Goal: Transaction & Acquisition: Obtain resource

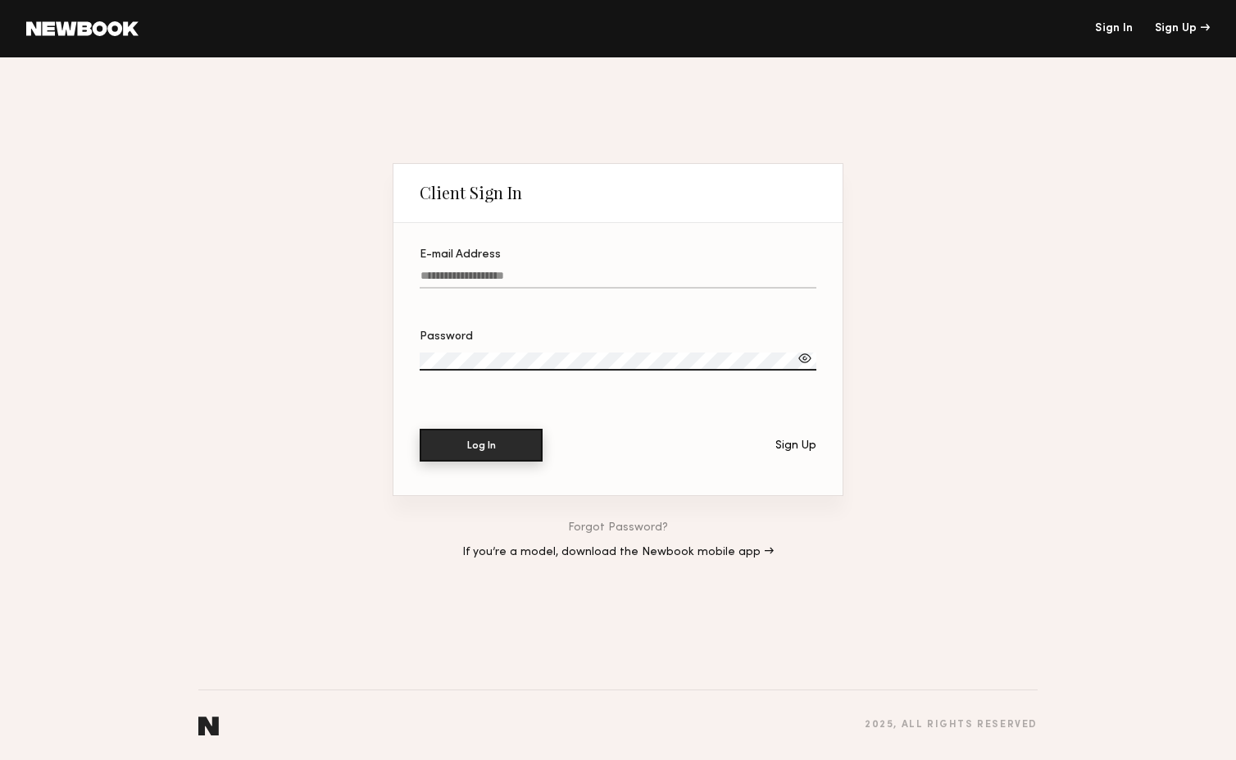
type input "**********"
click at [501, 458] on button "Log In" at bounding box center [481, 445] width 123 height 33
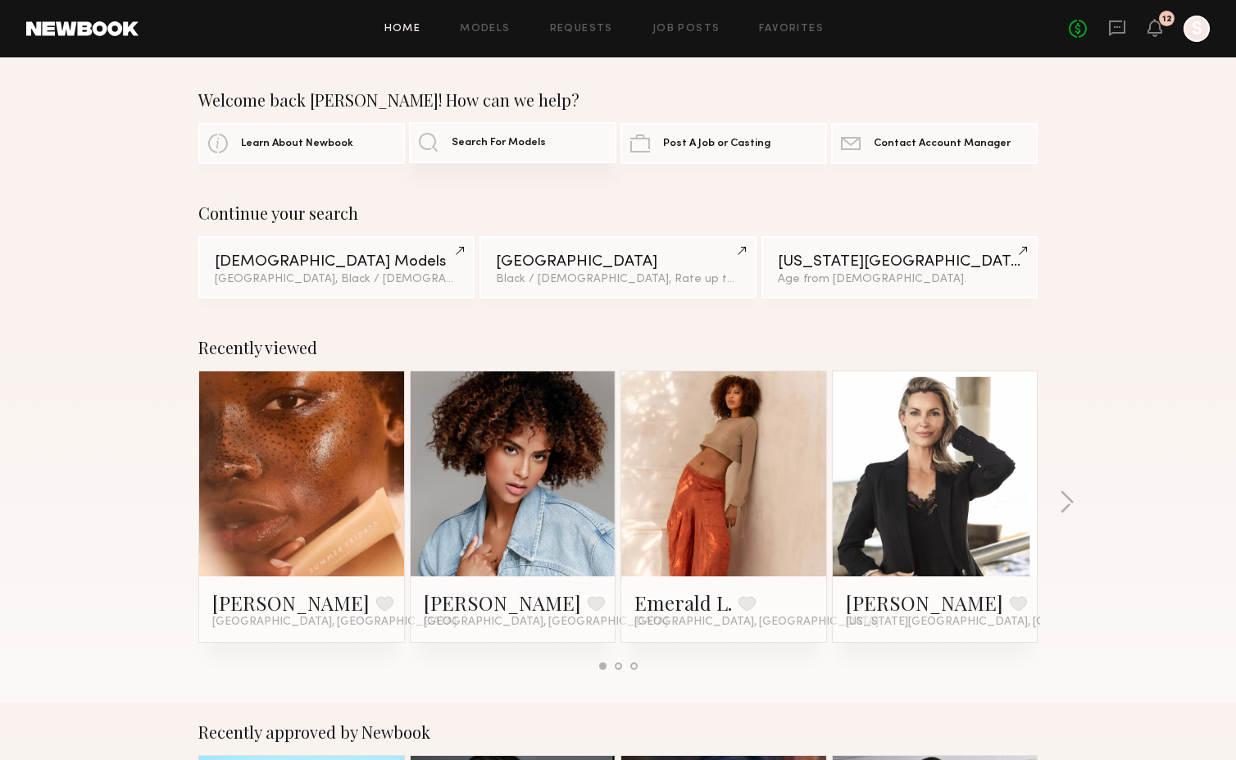
click at [493, 143] on span "Search For Models" at bounding box center [499, 143] width 94 height 11
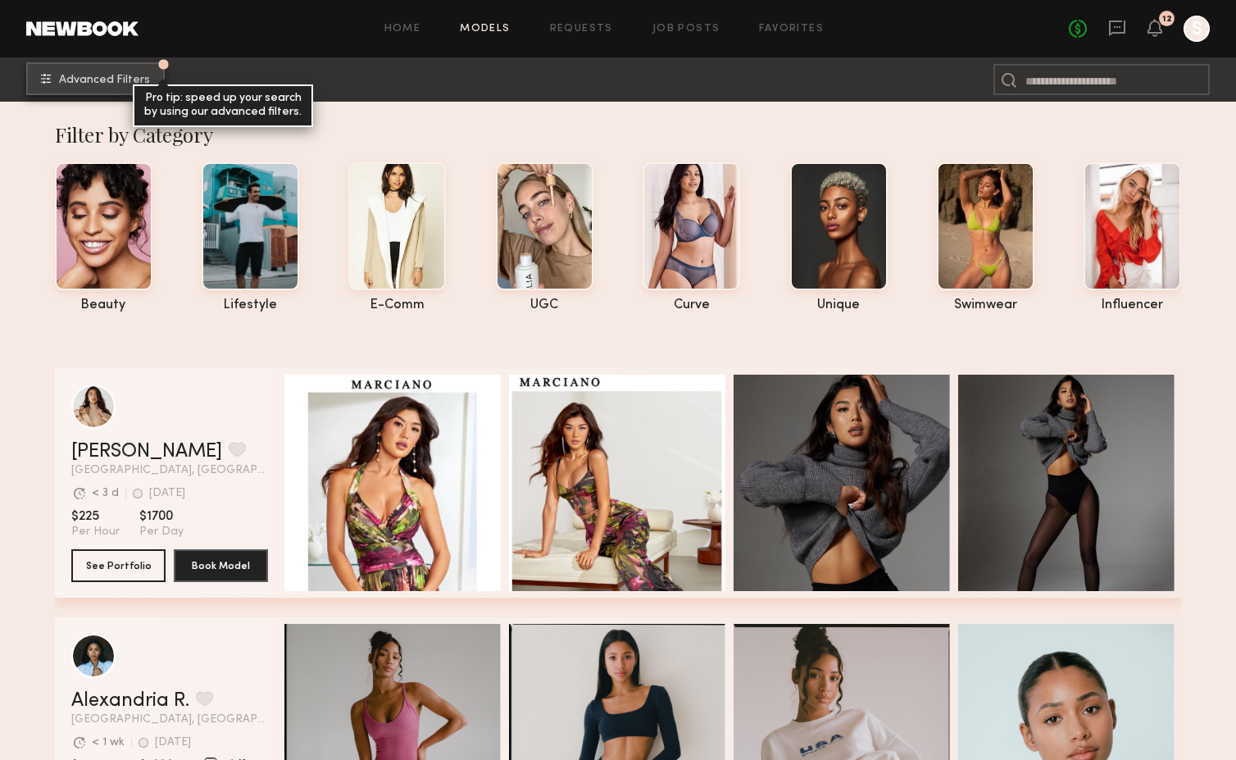
click at [110, 77] on span "Advanced Filters" at bounding box center [104, 80] width 91 height 11
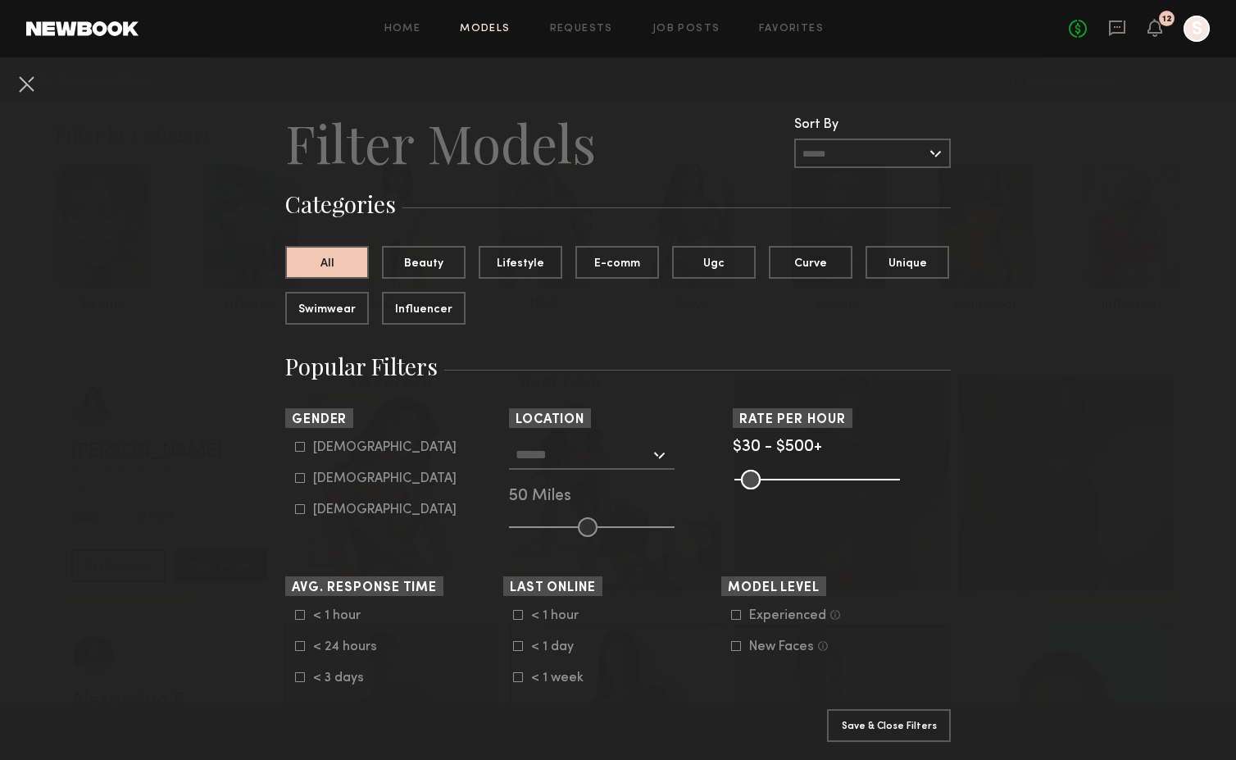
click at [321, 477] on div "[DEMOGRAPHIC_DATA]" at bounding box center [384, 479] width 143 height 10
type input "**"
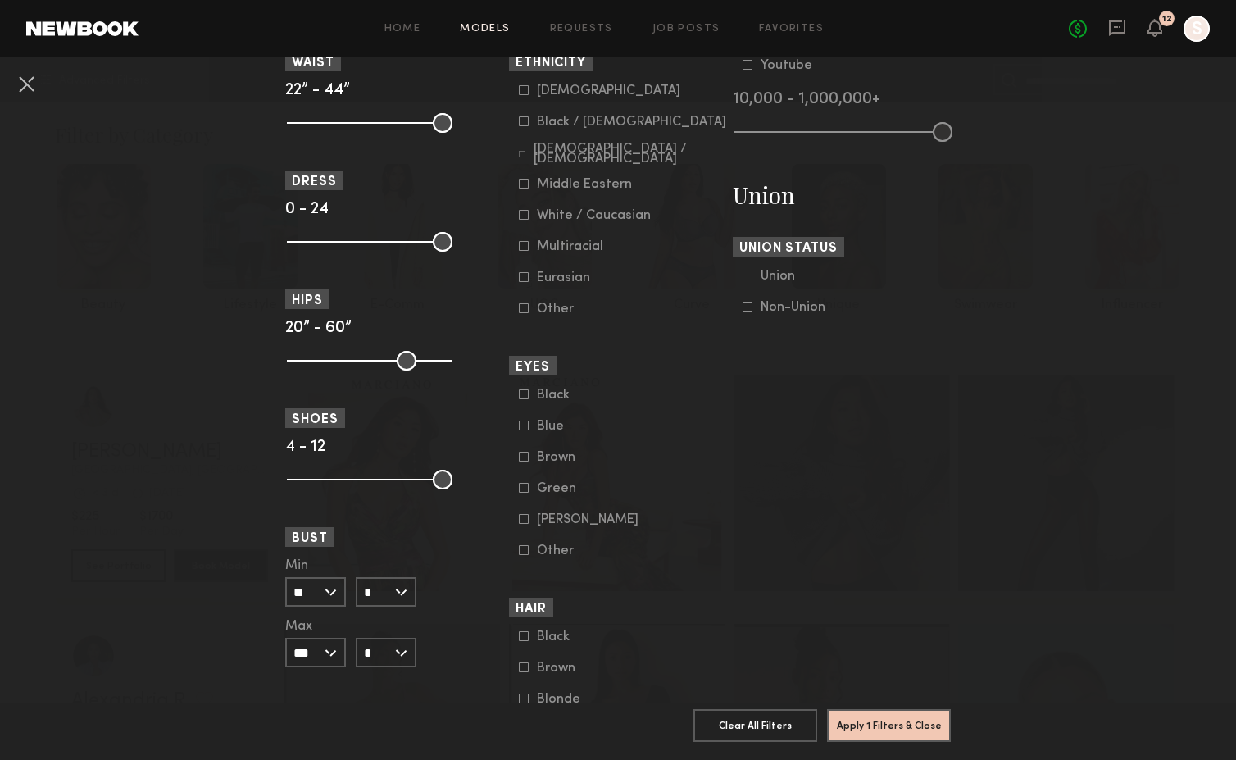
scroll to position [913, 0]
click at [575, 125] on div "Black / [DEMOGRAPHIC_DATA]" at bounding box center [631, 124] width 189 height 10
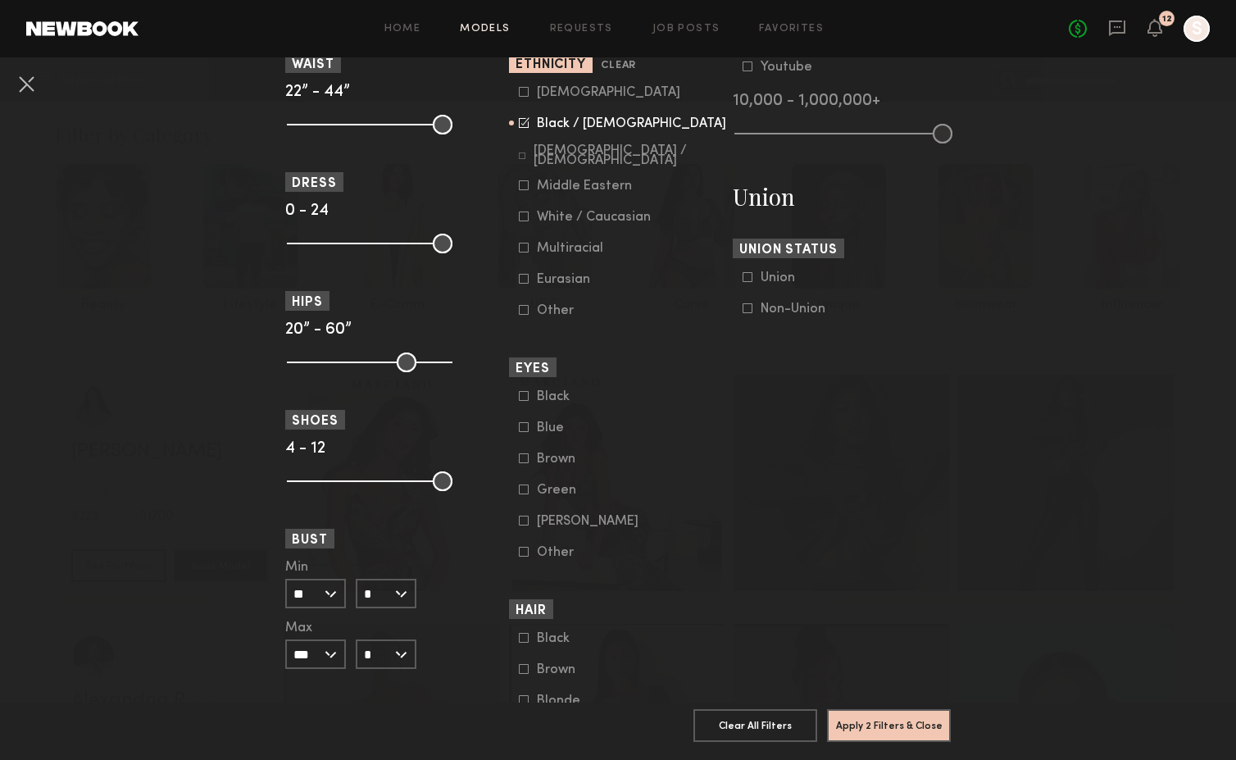
scroll to position [1105, 0]
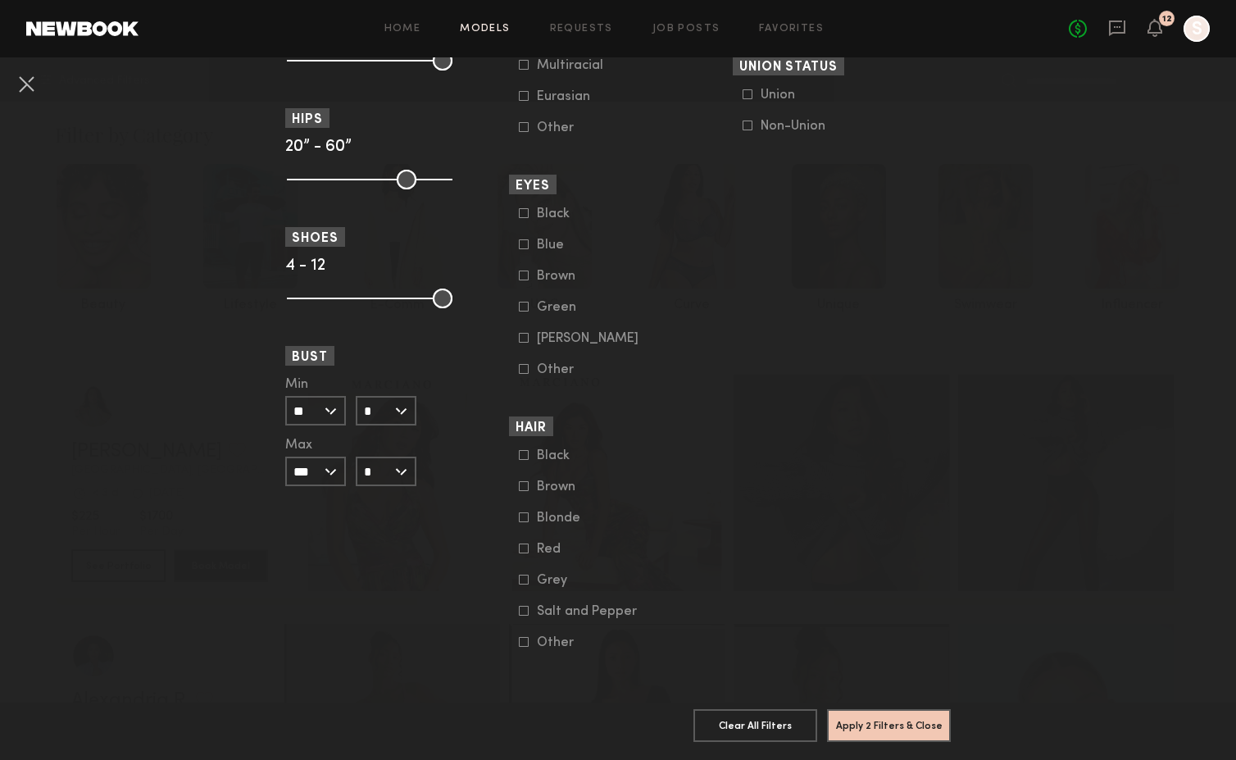
click at [528, 454] on icon at bounding box center [524, 455] width 9 height 9
click at [530, 492] on common-framework-checkbox "Brown" at bounding box center [623, 487] width 208 height 15
click at [521, 485] on icon at bounding box center [524, 486] width 10 height 10
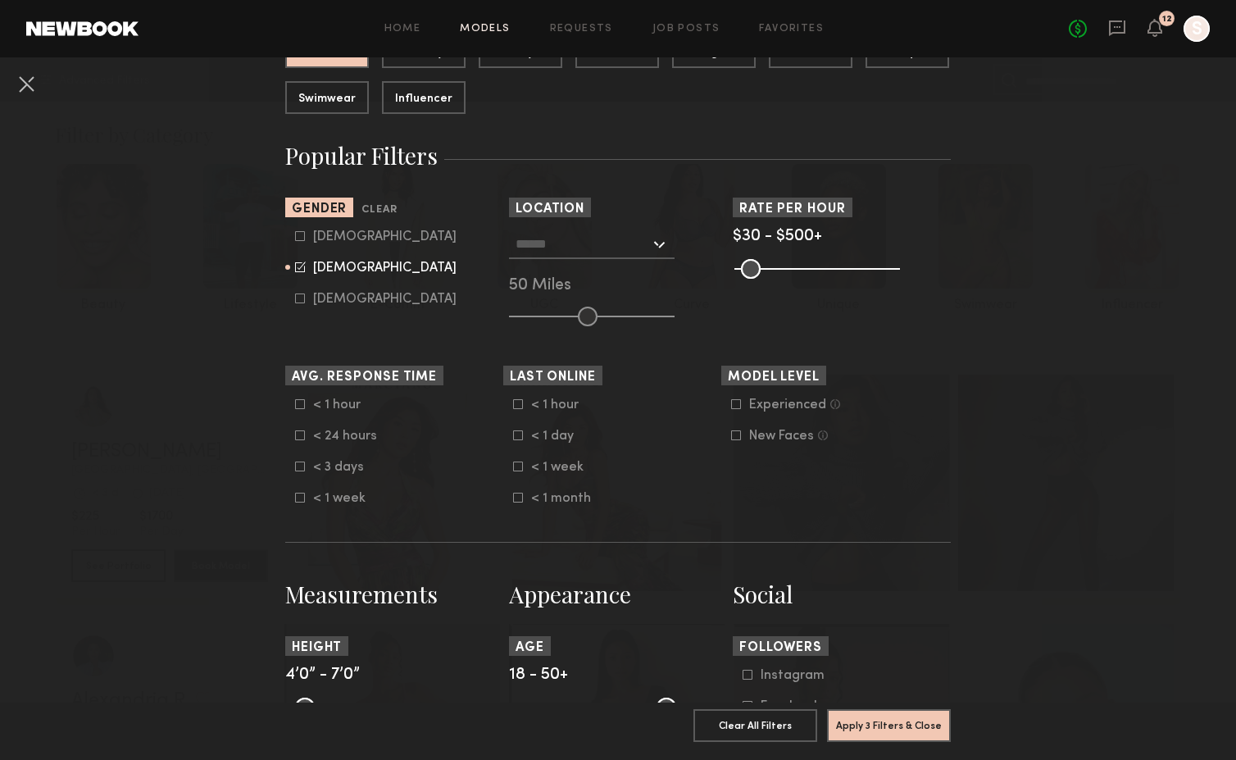
scroll to position [209, 0]
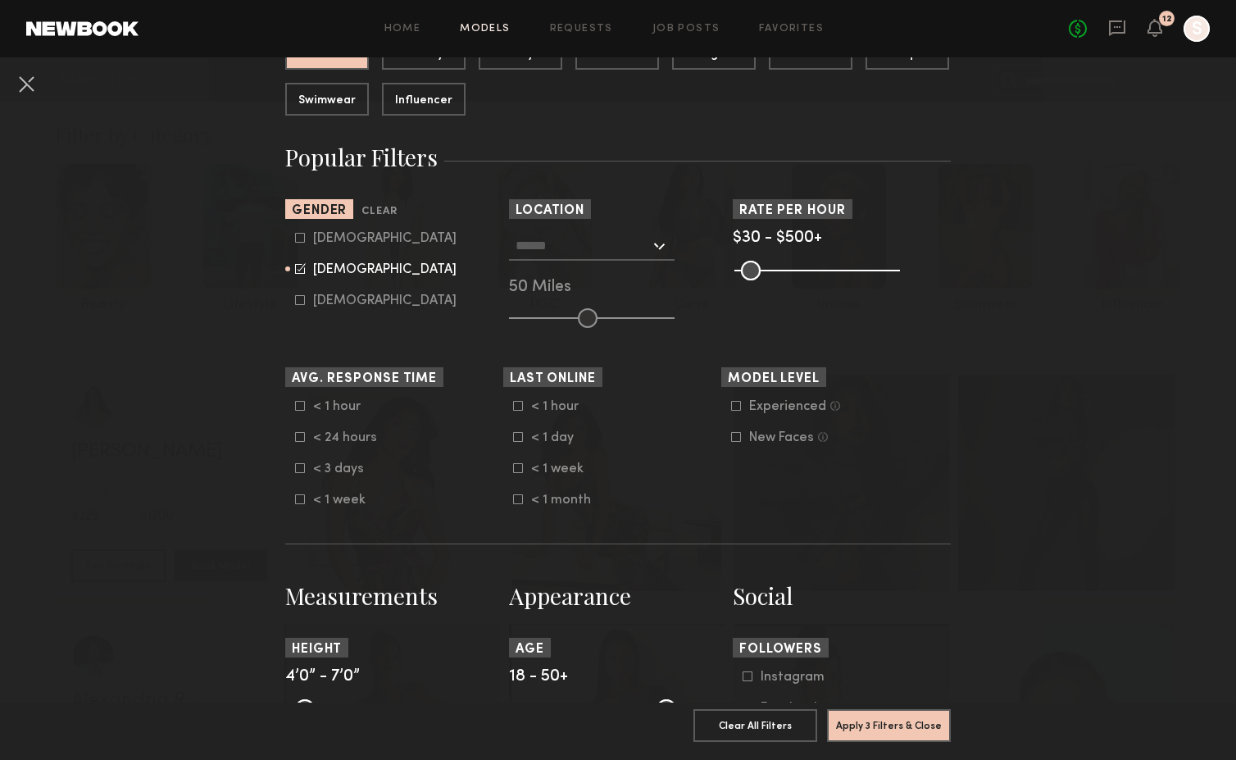
click at [585, 247] on input "text" at bounding box center [583, 245] width 134 height 28
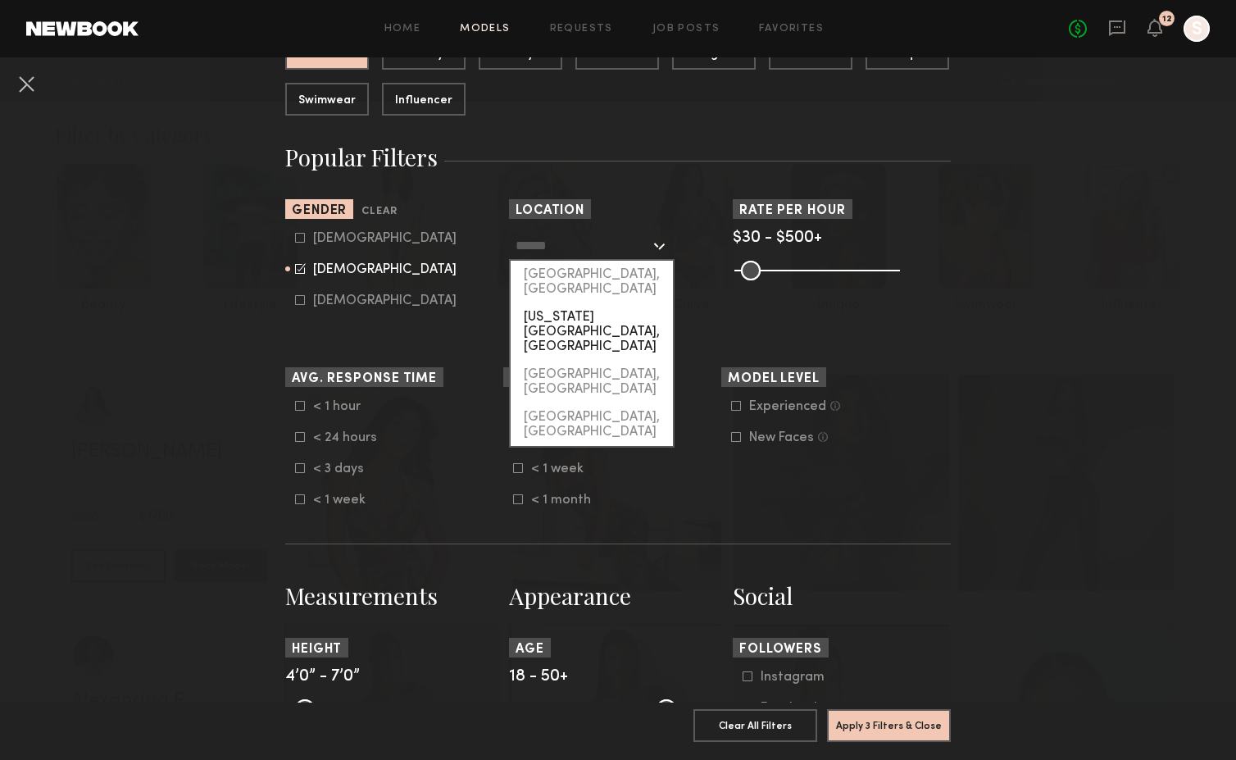
click at [562, 306] on div "[US_STATE][GEOGRAPHIC_DATA], [GEOGRAPHIC_DATA]" at bounding box center [592, 331] width 162 height 57
type input "**********"
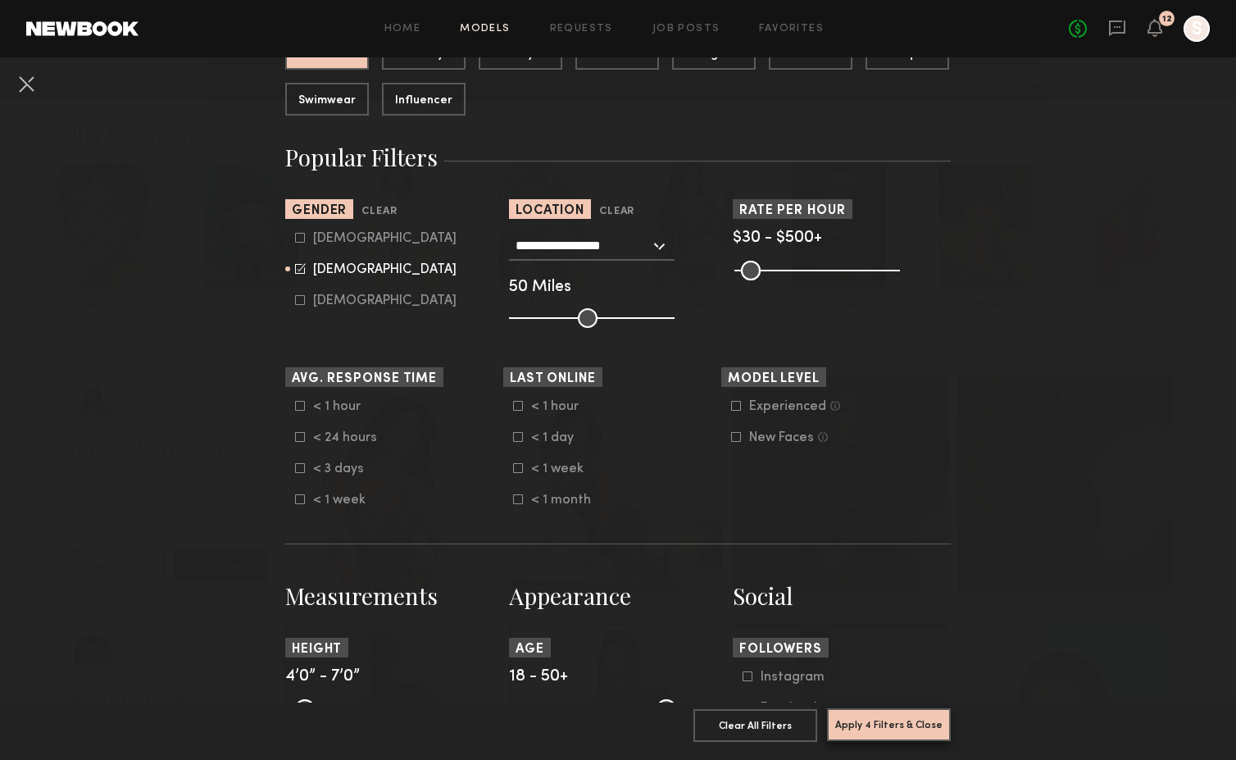
click at [869, 728] on button "Apply 4 Filters & Close" at bounding box center [889, 724] width 124 height 33
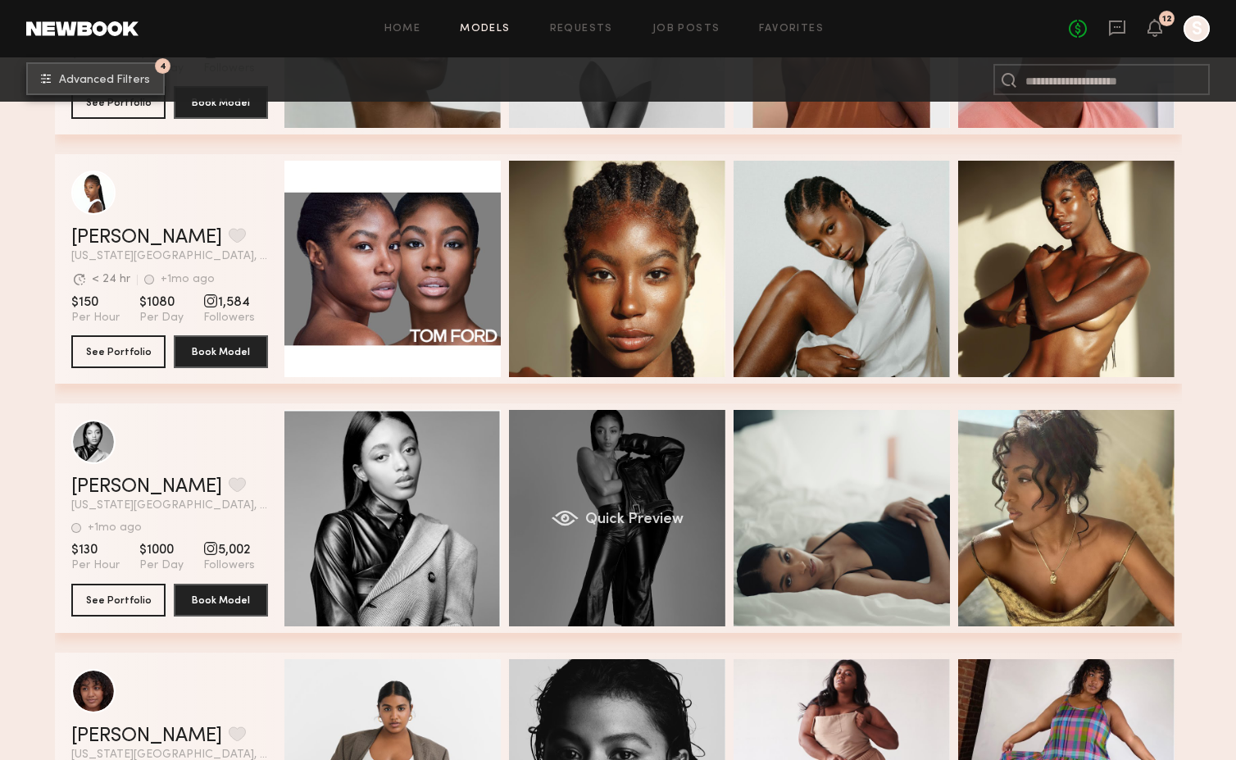
scroll to position [6213, 0]
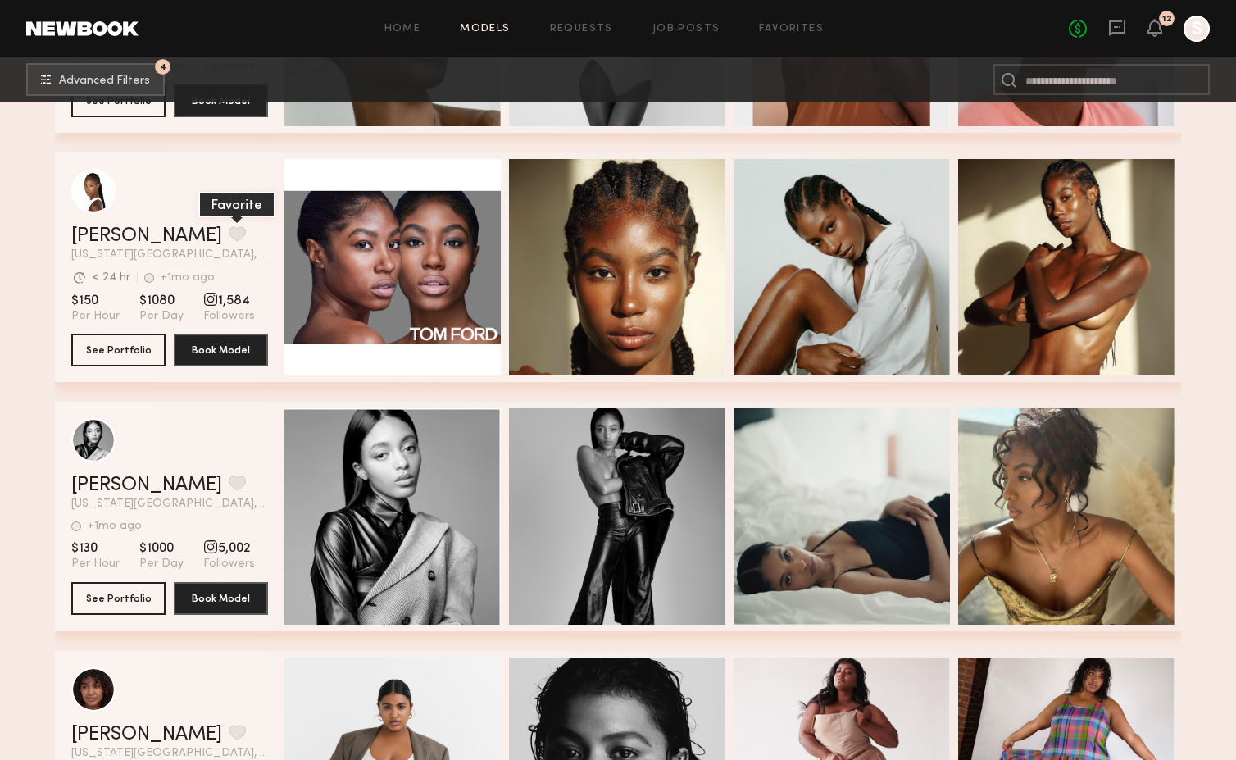
click at [229, 236] on button "grid" at bounding box center [237, 233] width 17 height 15
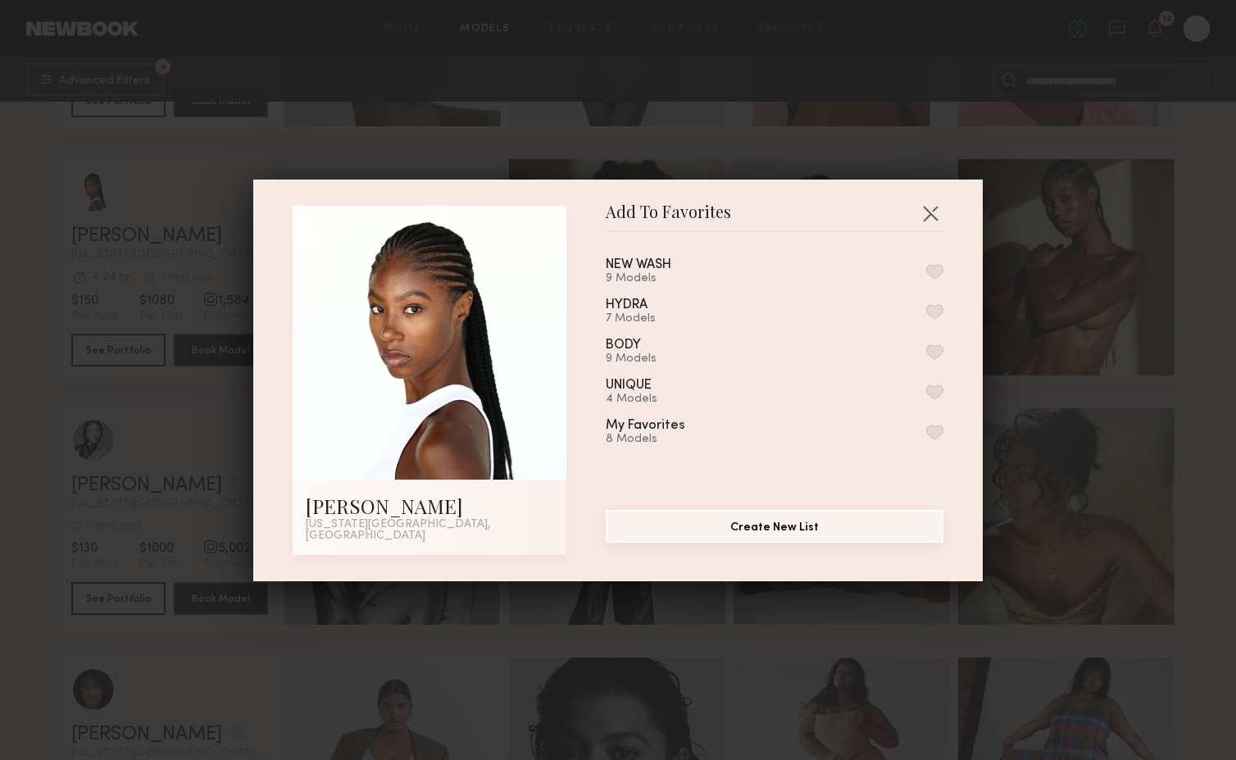
click at [749, 530] on button "Create New List" at bounding box center [775, 526] width 338 height 33
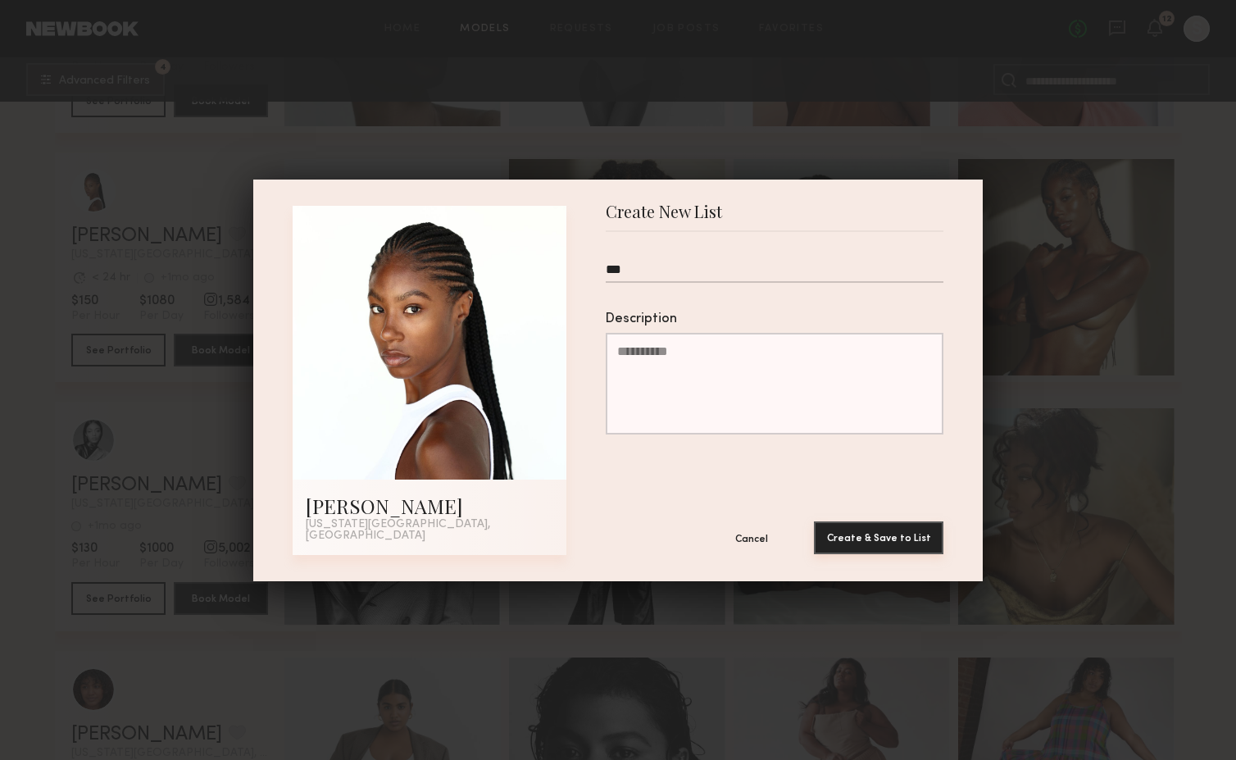
type input "***"
click at [910, 526] on button "Create & Save to List" at bounding box center [879, 537] width 130 height 33
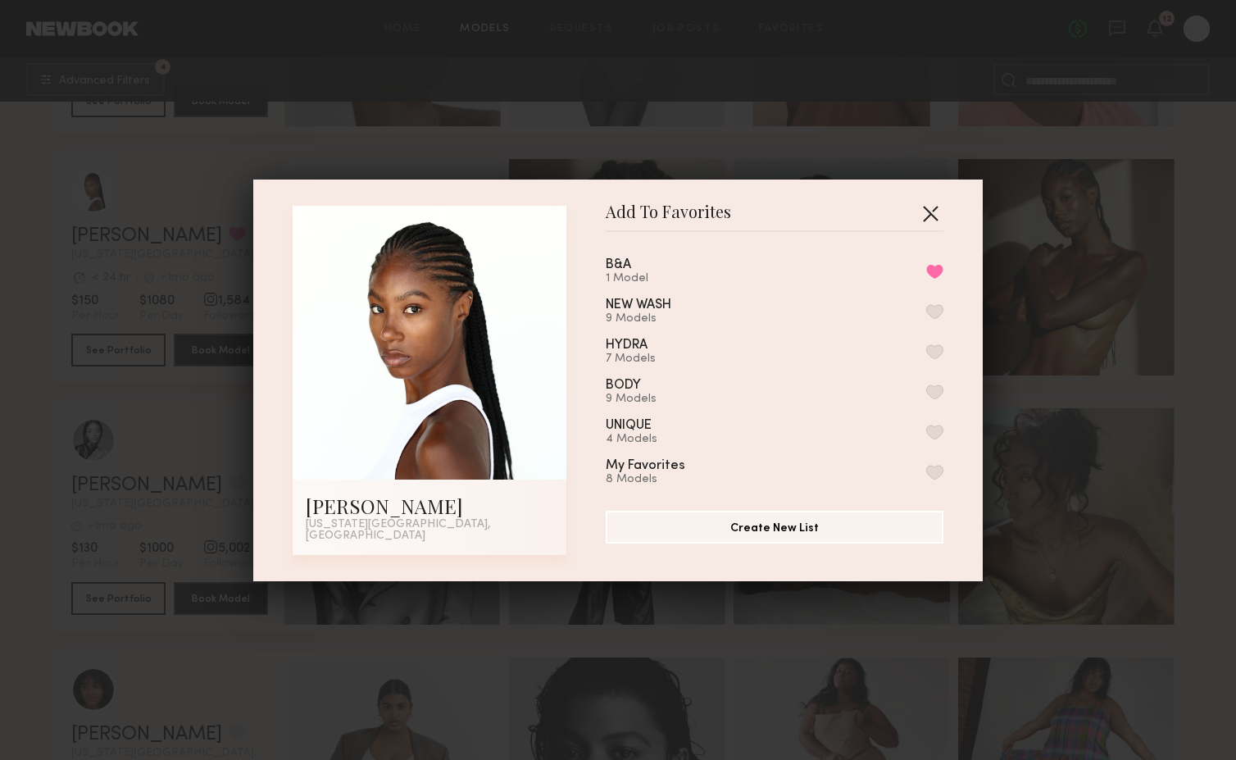
click at [940, 216] on button "button" at bounding box center [931, 213] width 26 height 26
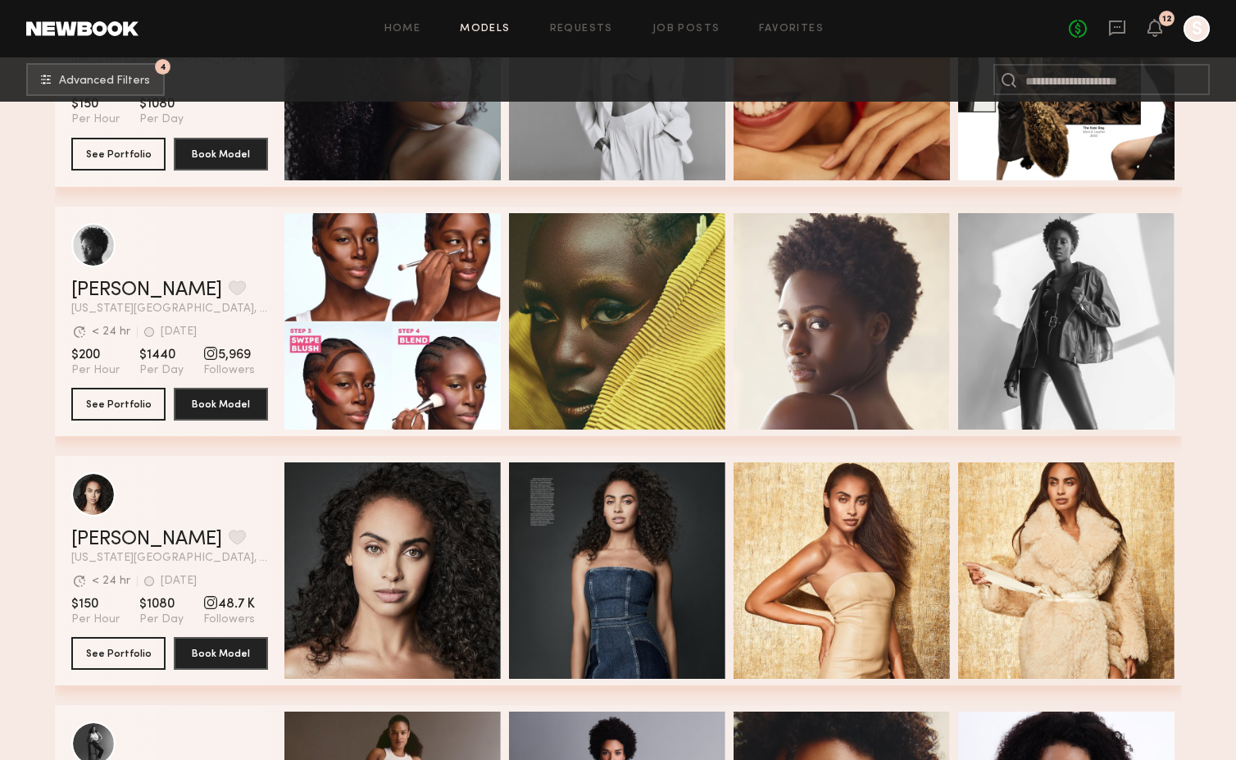
scroll to position [4909, 0]
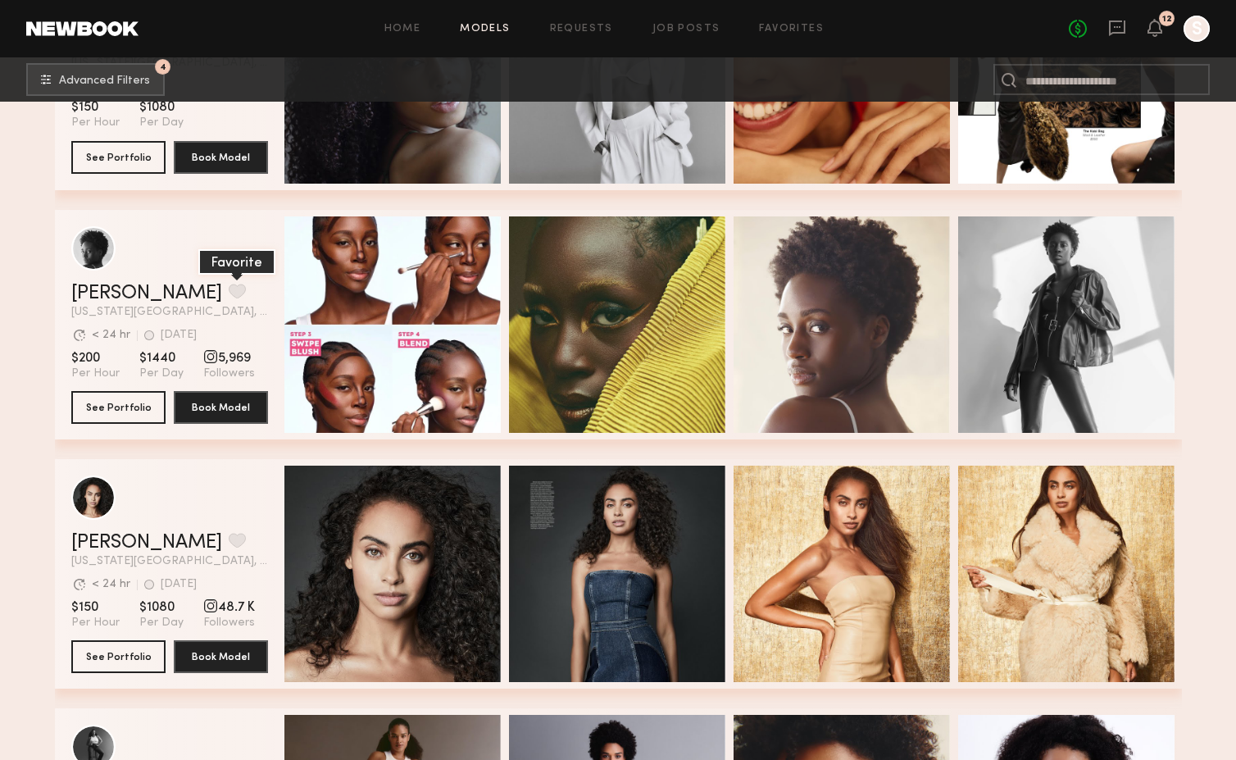
click at [229, 298] on button "grid" at bounding box center [237, 291] width 17 height 15
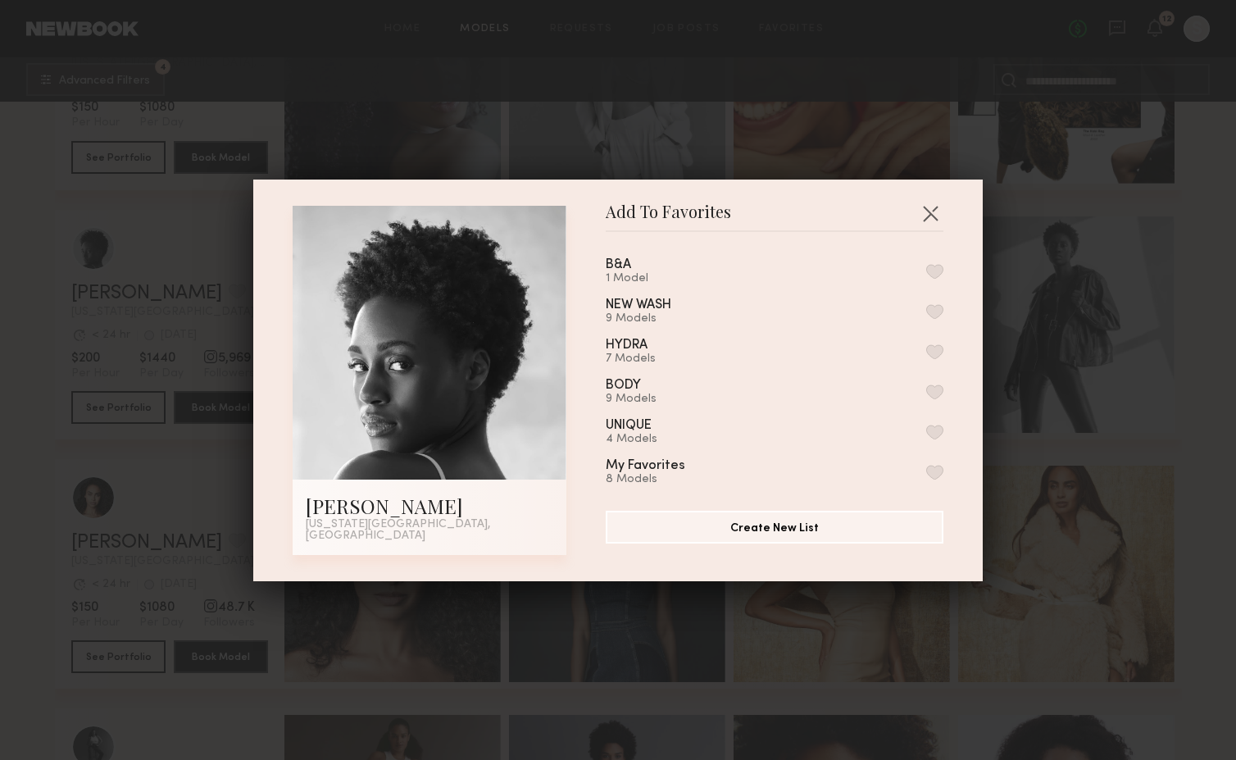
click at [942, 276] on button "button" at bounding box center [935, 271] width 17 height 15
click at [1139, 305] on div "Add To Favorites [PERSON_NAME] [US_STATE][GEOGRAPHIC_DATA], [GEOGRAPHIC_DATA] A…" at bounding box center [618, 380] width 1236 height 760
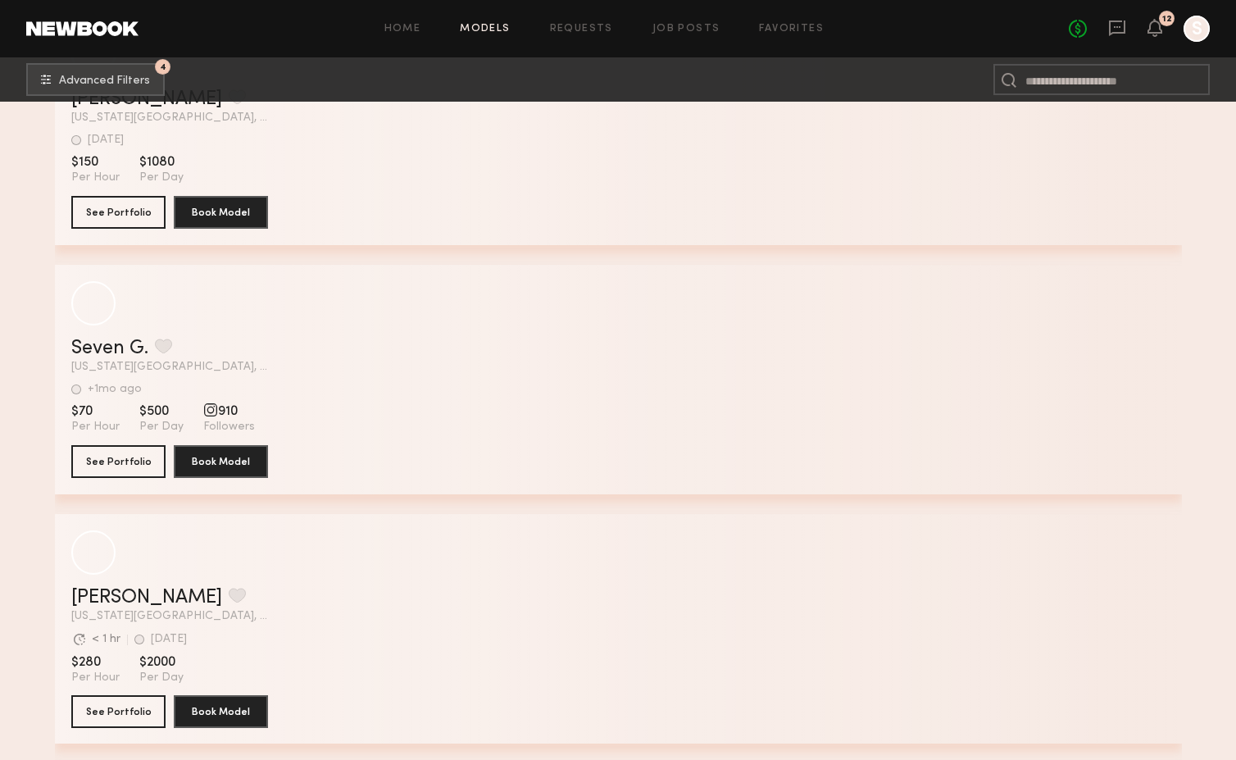
scroll to position [18355, 0]
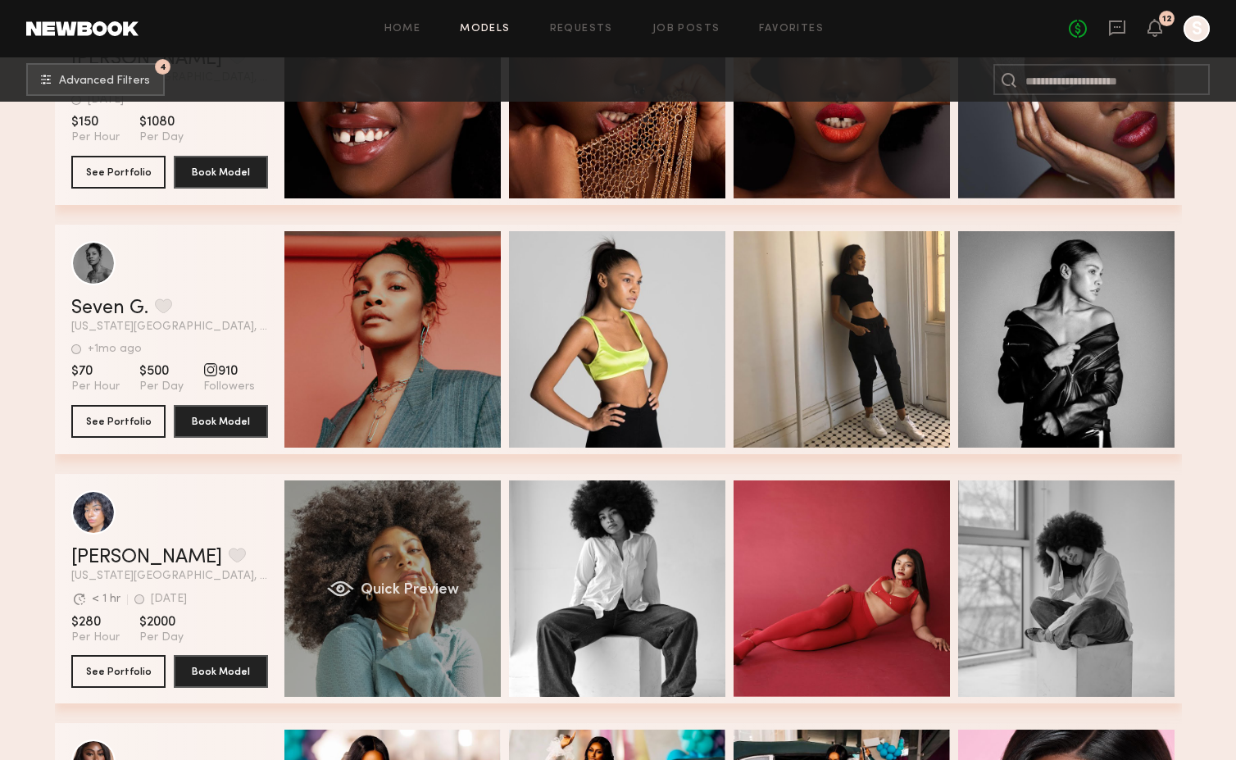
click at [409, 549] on div "Quick Preview" at bounding box center [393, 588] width 216 height 216
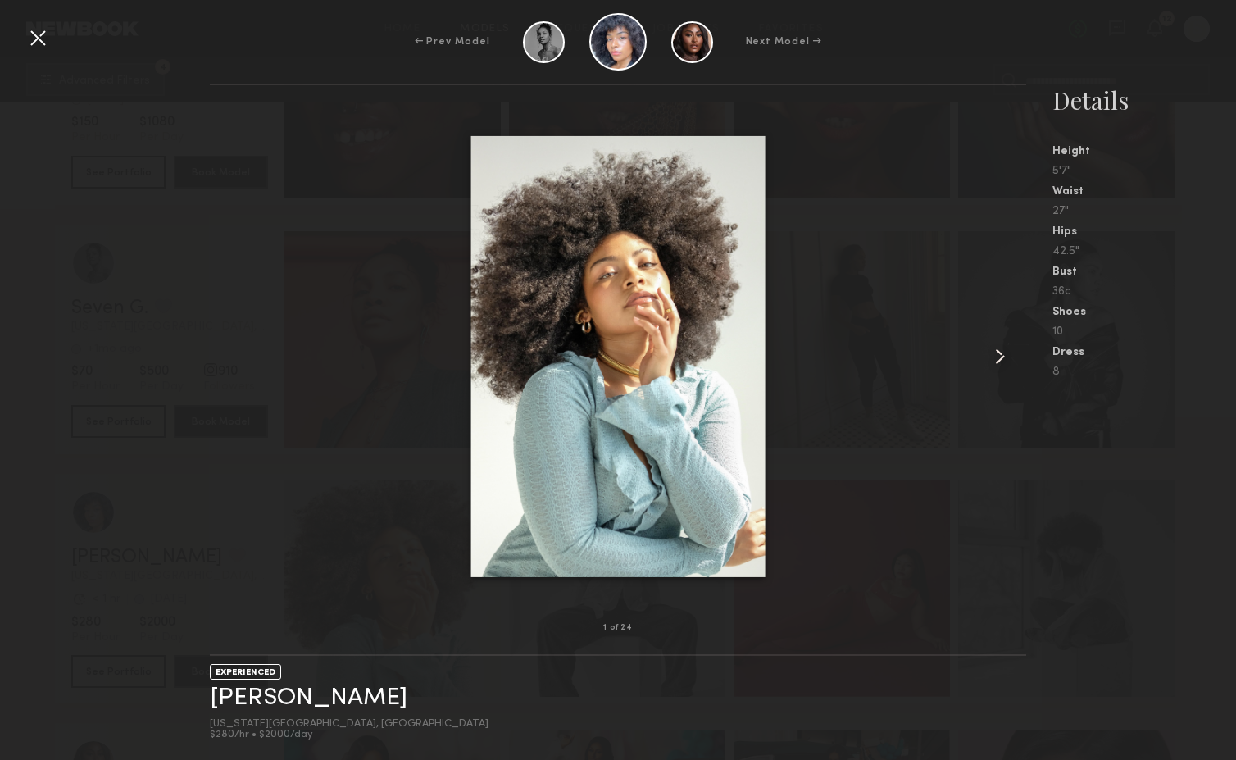
click at [1000, 362] on common-icon at bounding box center [1000, 357] width 26 height 26
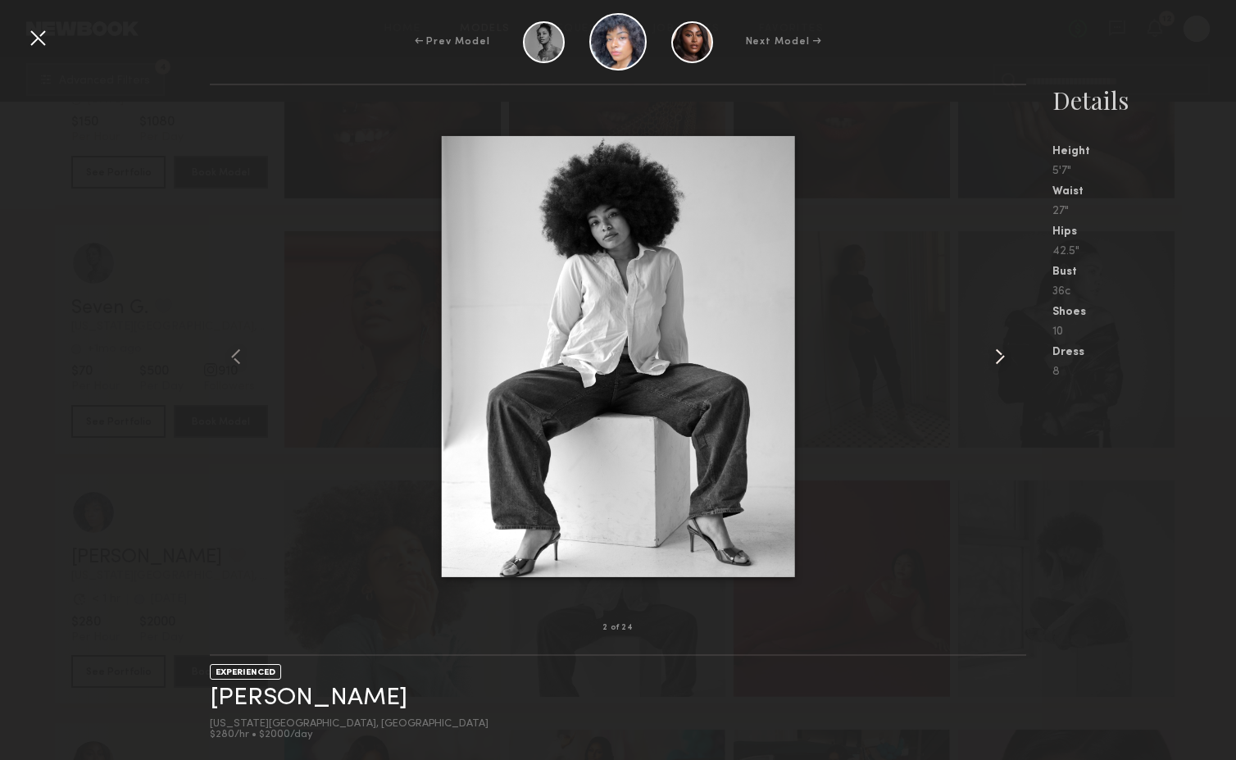
click at [1000, 362] on common-icon at bounding box center [1000, 357] width 26 height 26
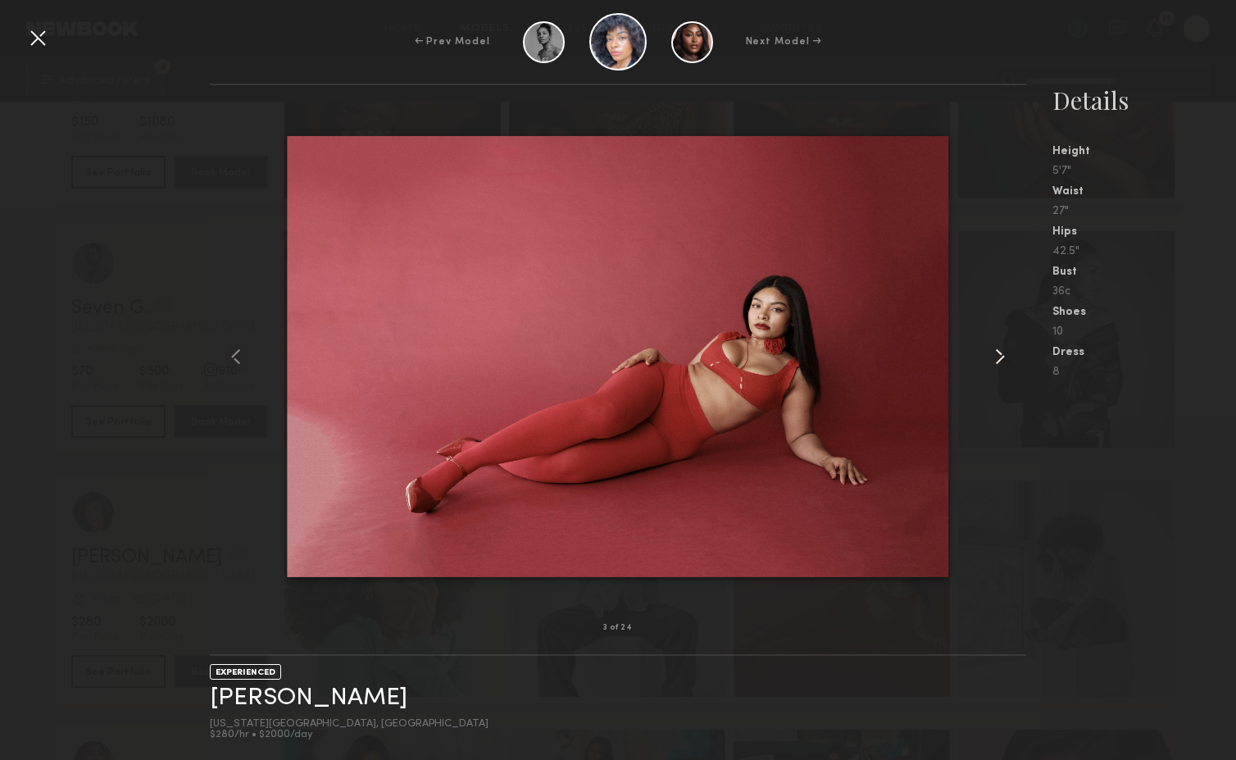
click at [1000, 362] on common-icon at bounding box center [1000, 357] width 26 height 26
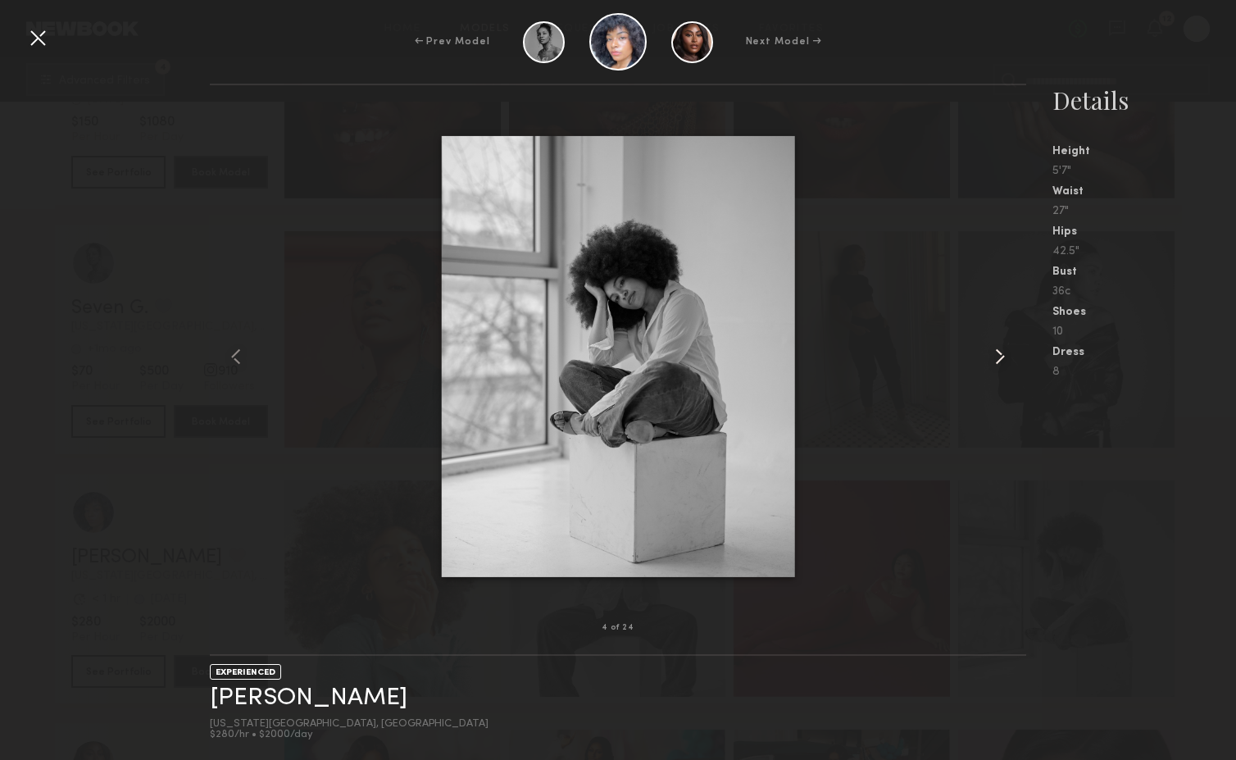
click at [1000, 362] on common-icon at bounding box center [1000, 357] width 26 height 26
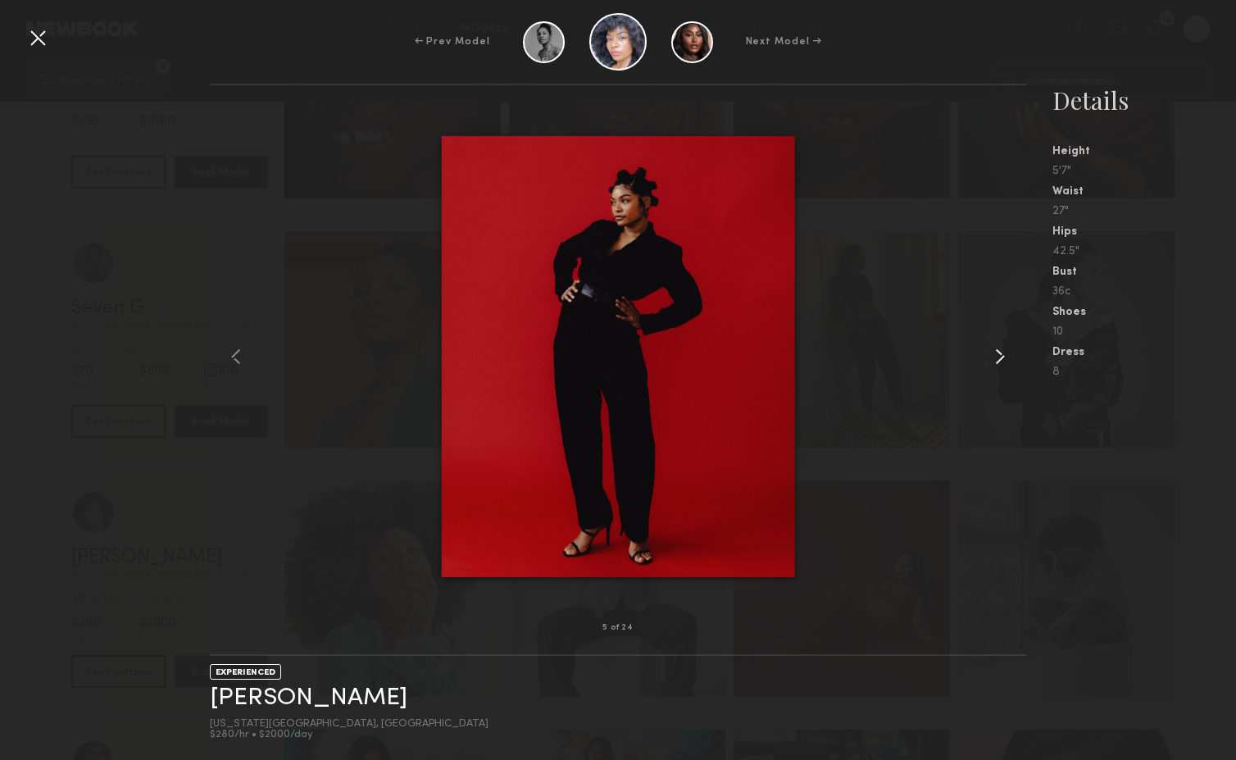
click at [1000, 362] on common-icon at bounding box center [1000, 357] width 26 height 26
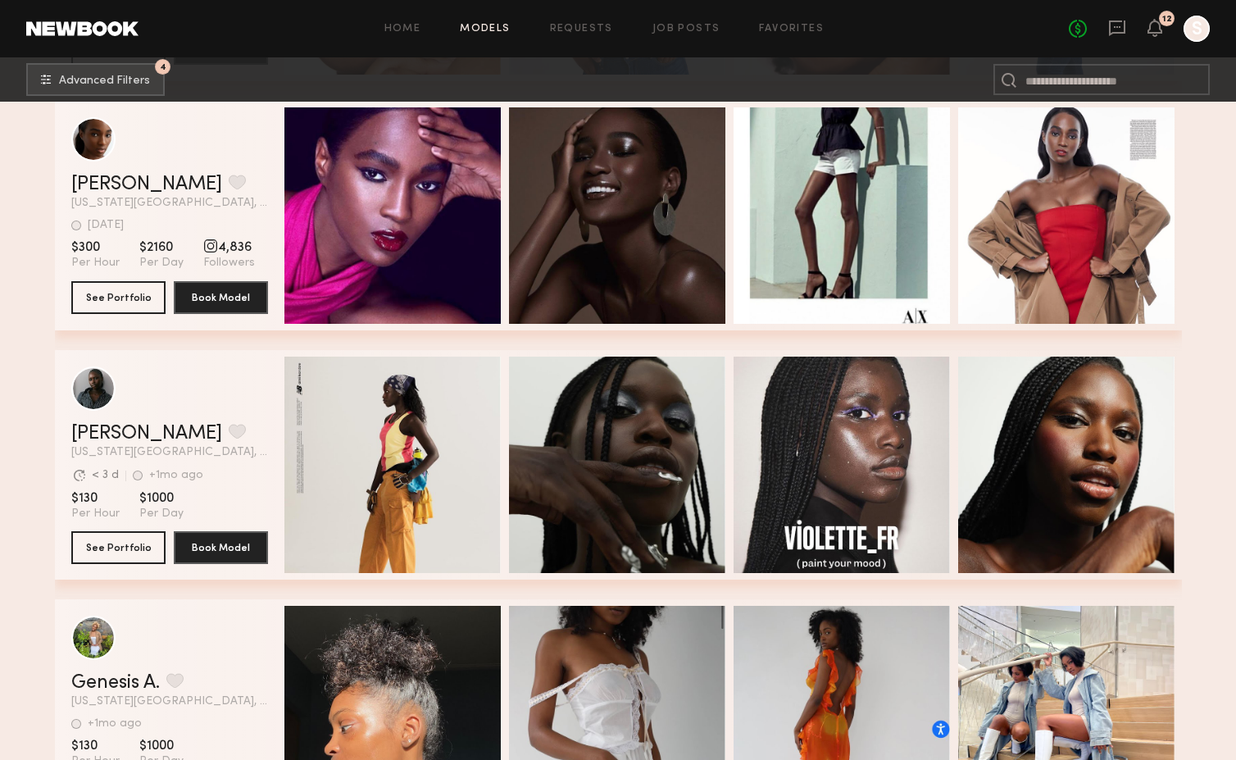
scroll to position [21831, 0]
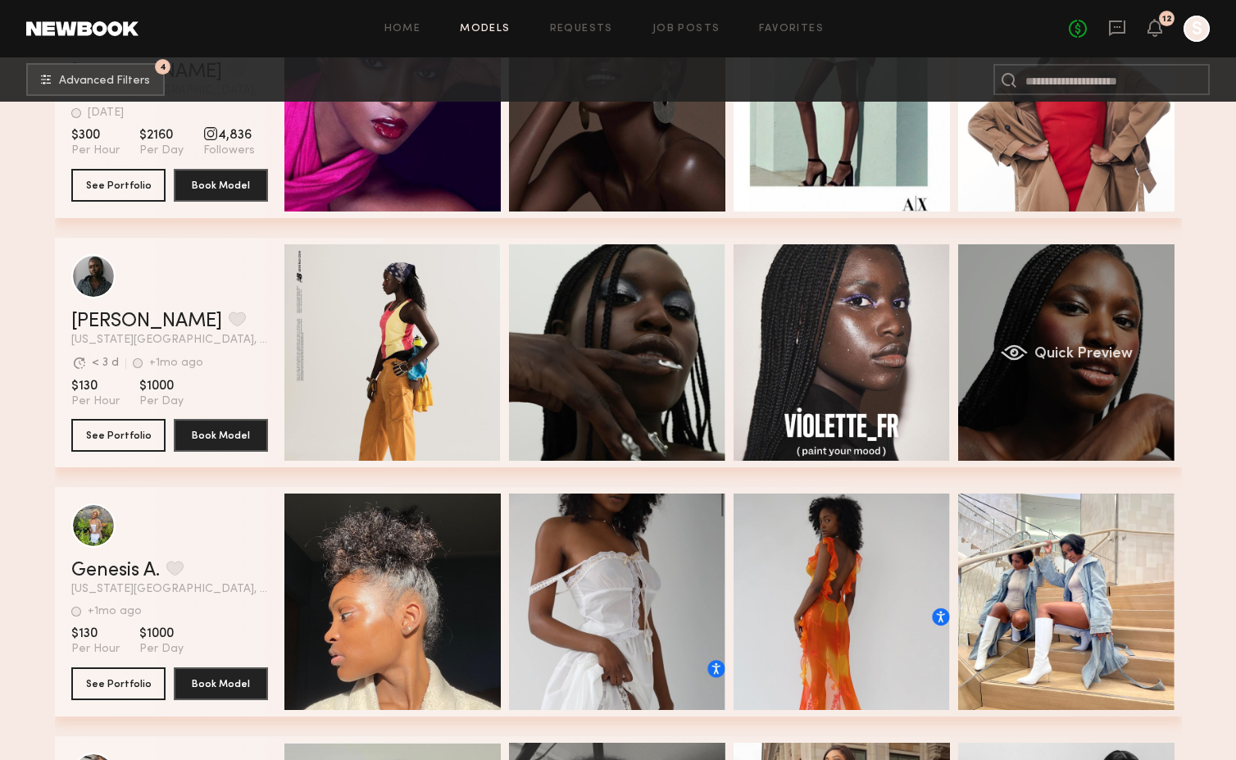
click at [1066, 298] on div "Quick Preview" at bounding box center [1067, 352] width 216 height 216
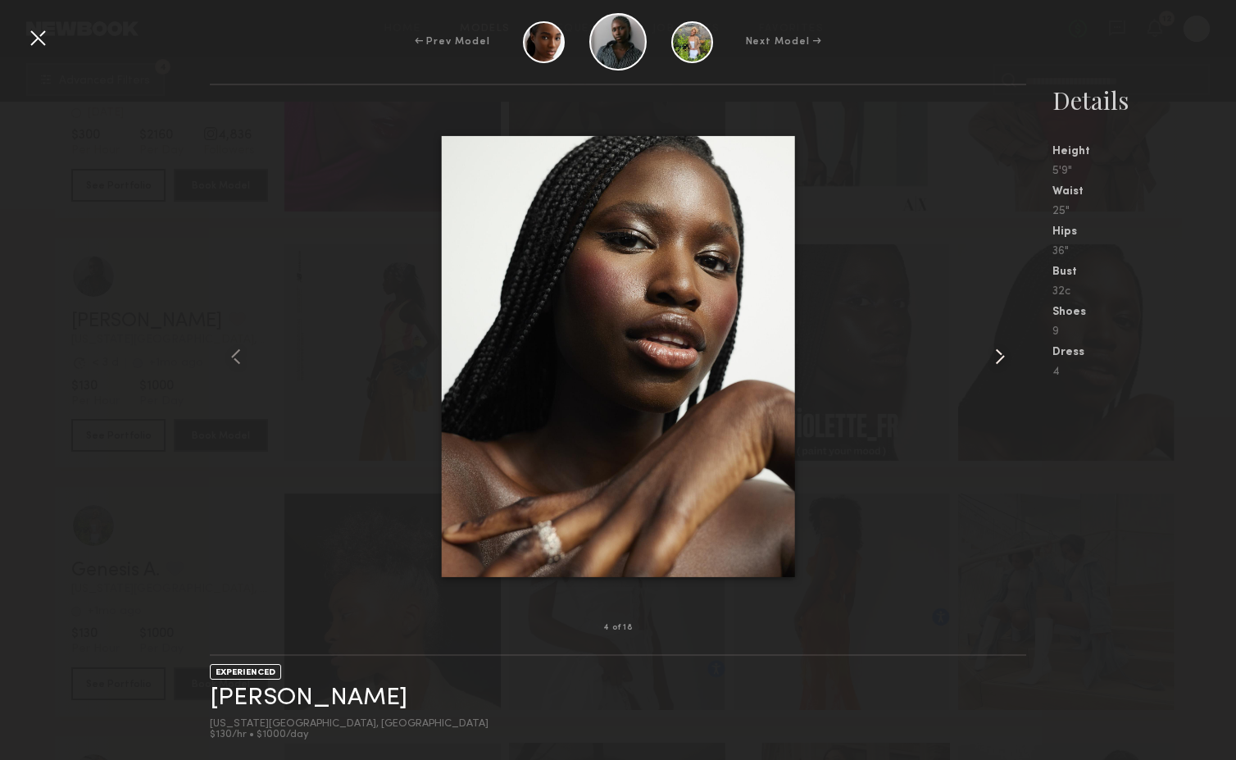
click at [1000, 362] on common-icon at bounding box center [1000, 357] width 26 height 26
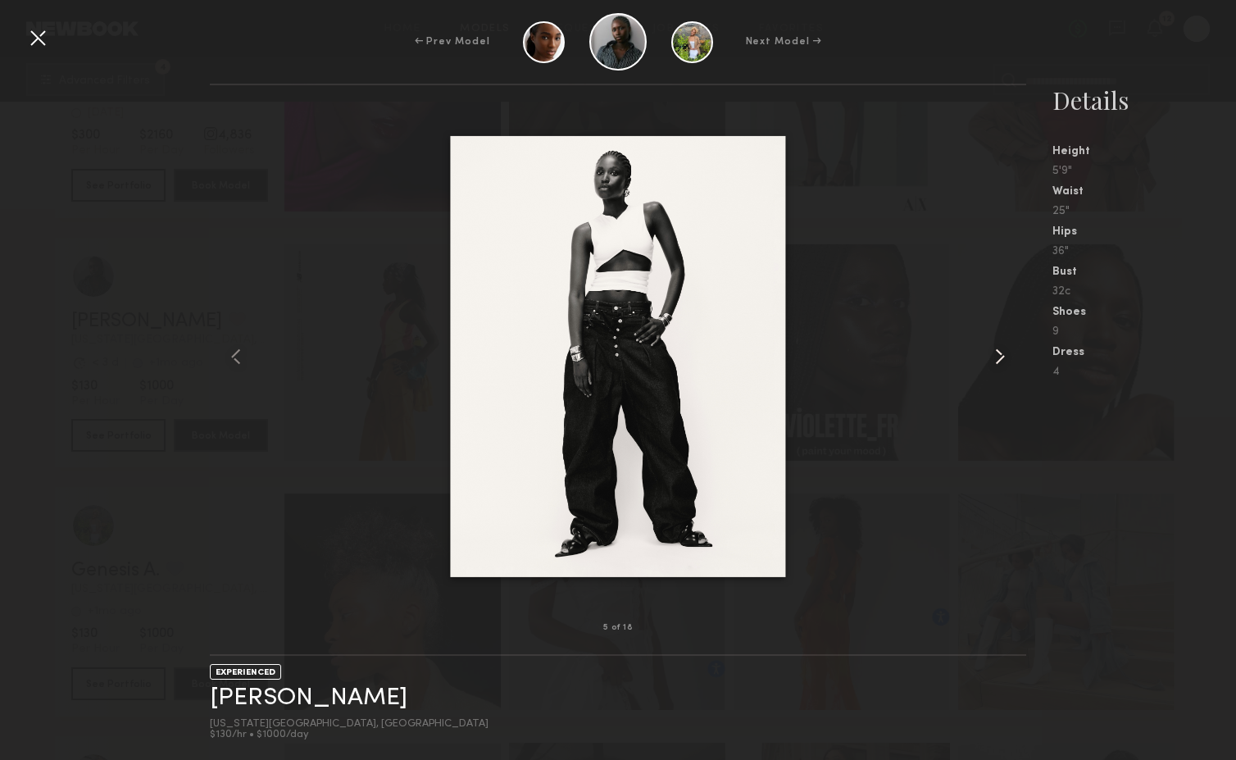
click at [1000, 362] on common-icon at bounding box center [1000, 357] width 26 height 26
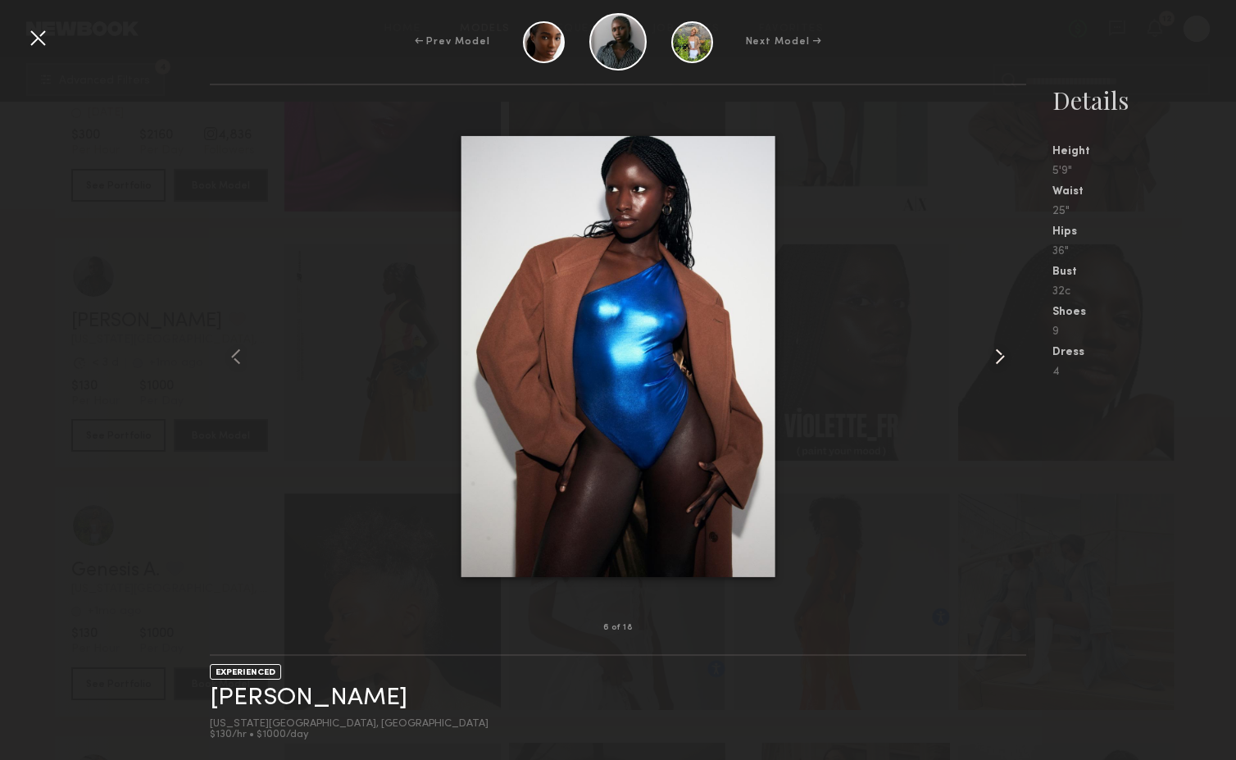
click at [1000, 362] on common-icon at bounding box center [1000, 357] width 26 height 26
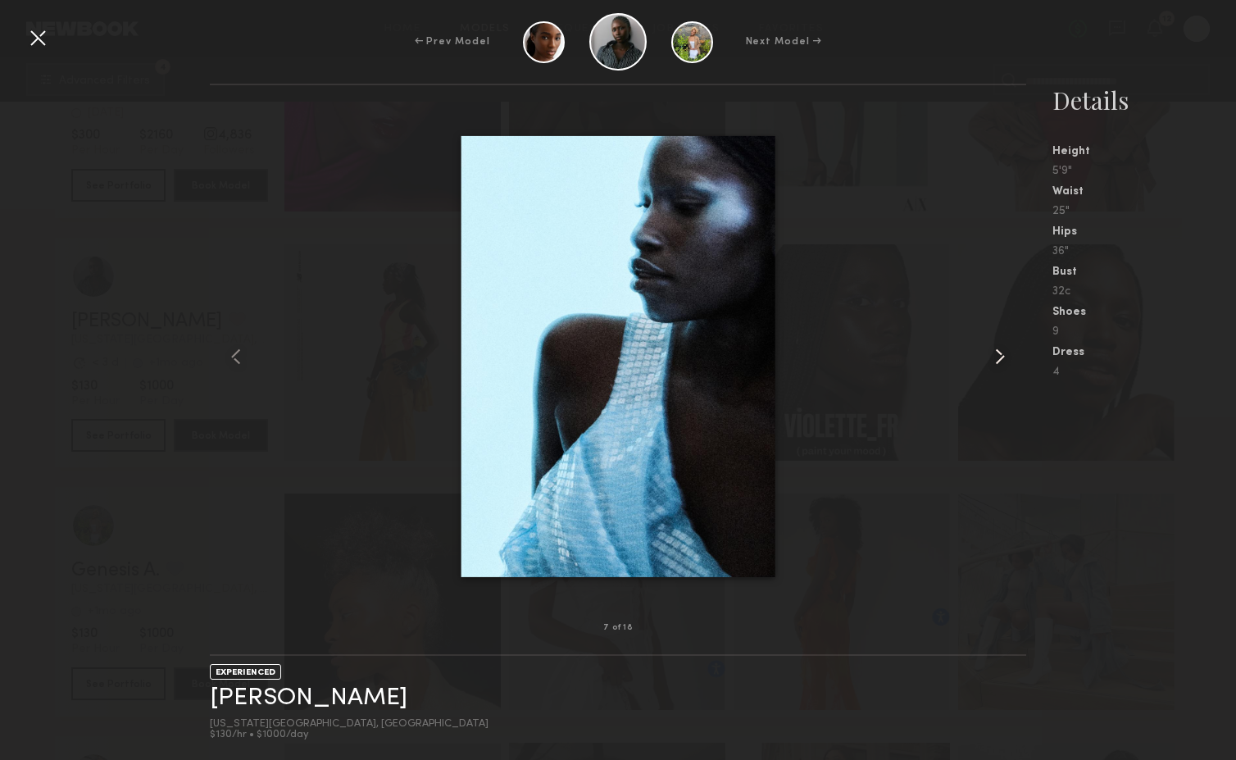
click at [1000, 362] on common-icon at bounding box center [1000, 357] width 26 height 26
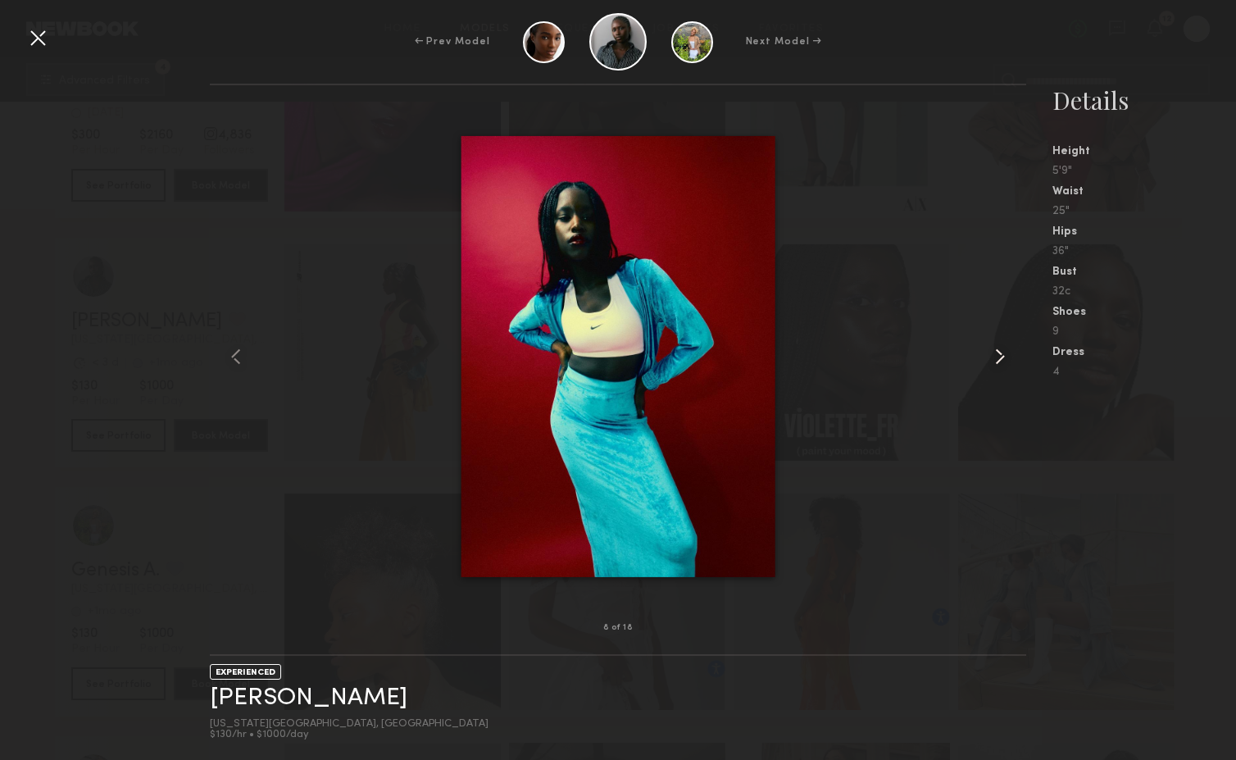
click at [1000, 362] on common-icon at bounding box center [1000, 357] width 26 height 26
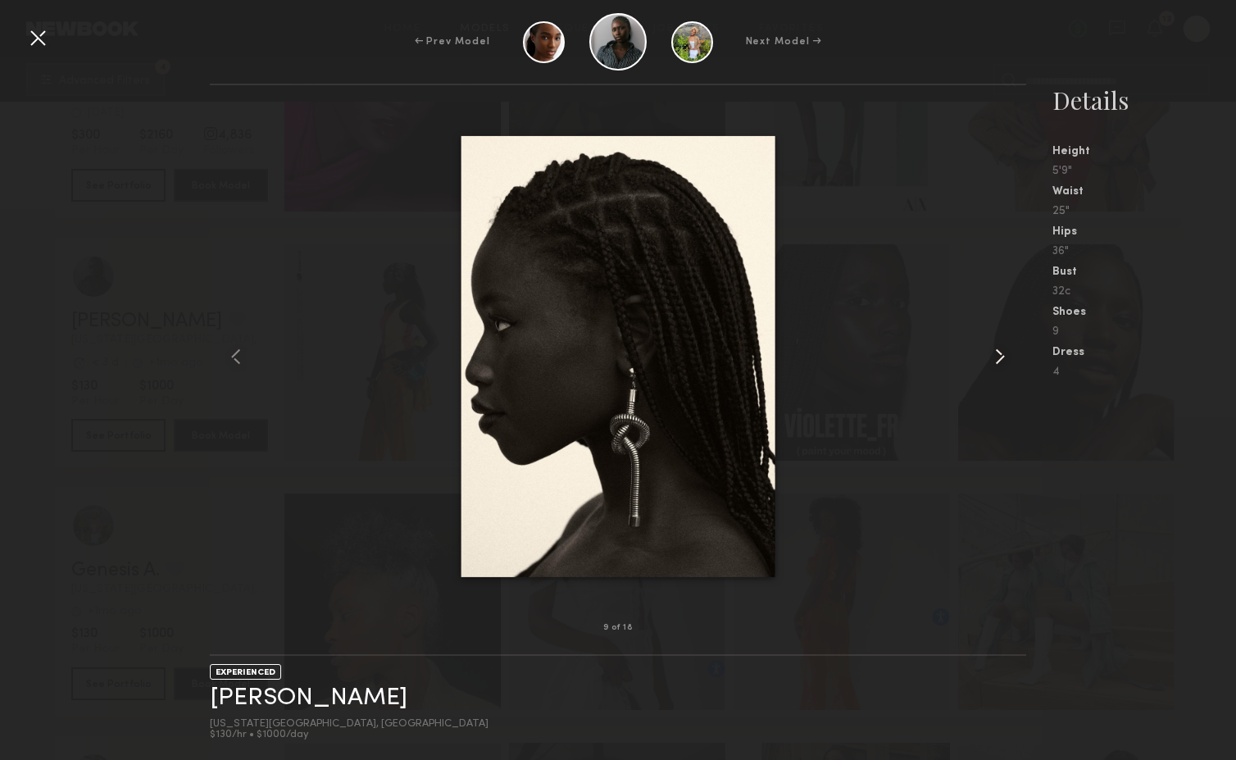
click at [1000, 362] on common-icon at bounding box center [1000, 357] width 26 height 26
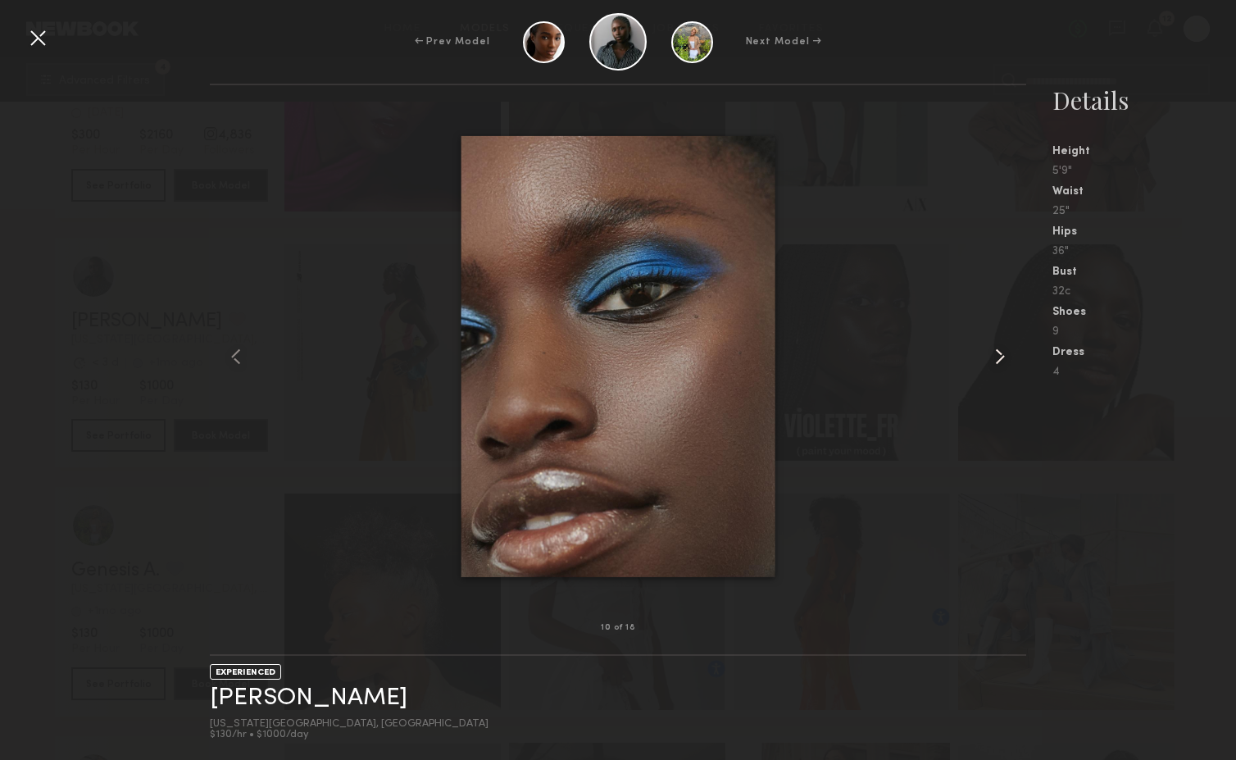
click at [1000, 362] on common-icon at bounding box center [1000, 357] width 26 height 26
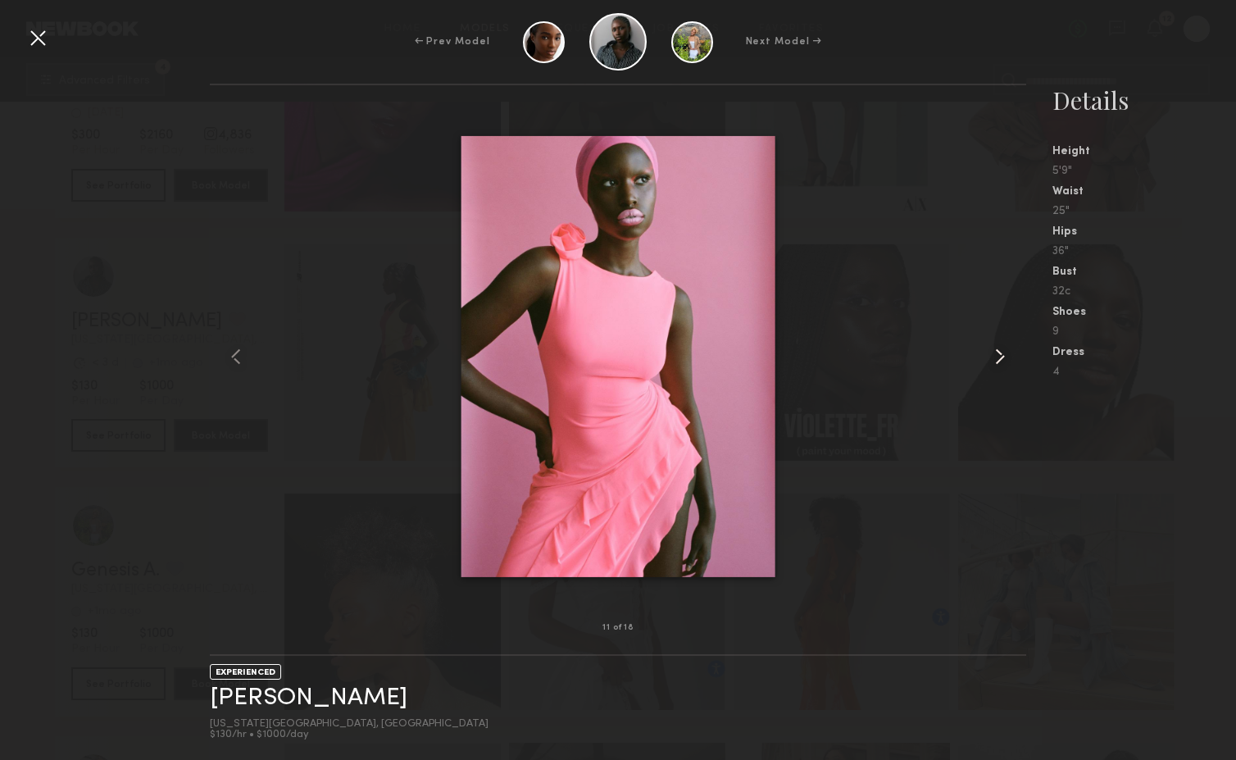
click at [1000, 362] on common-icon at bounding box center [1000, 357] width 26 height 26
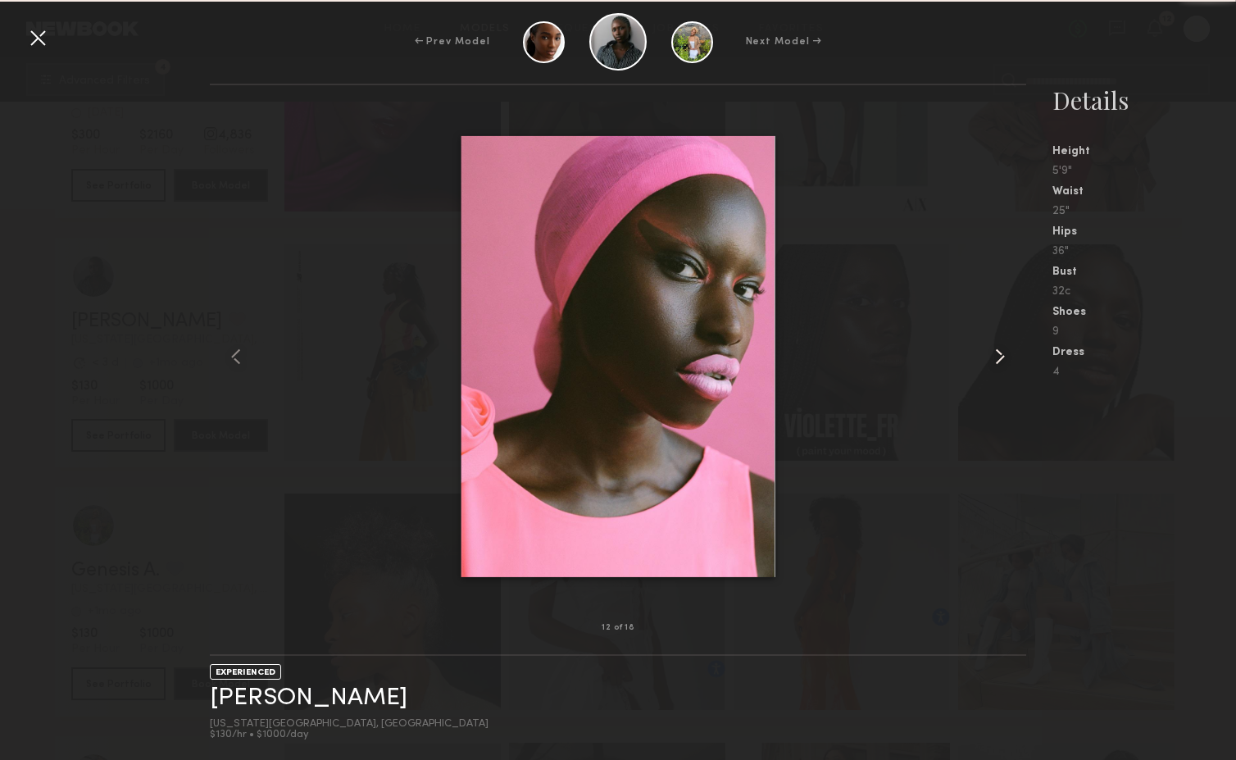
click at [1000, 362] on common-icon at bounding box center [1000, 357] width 26 height 26
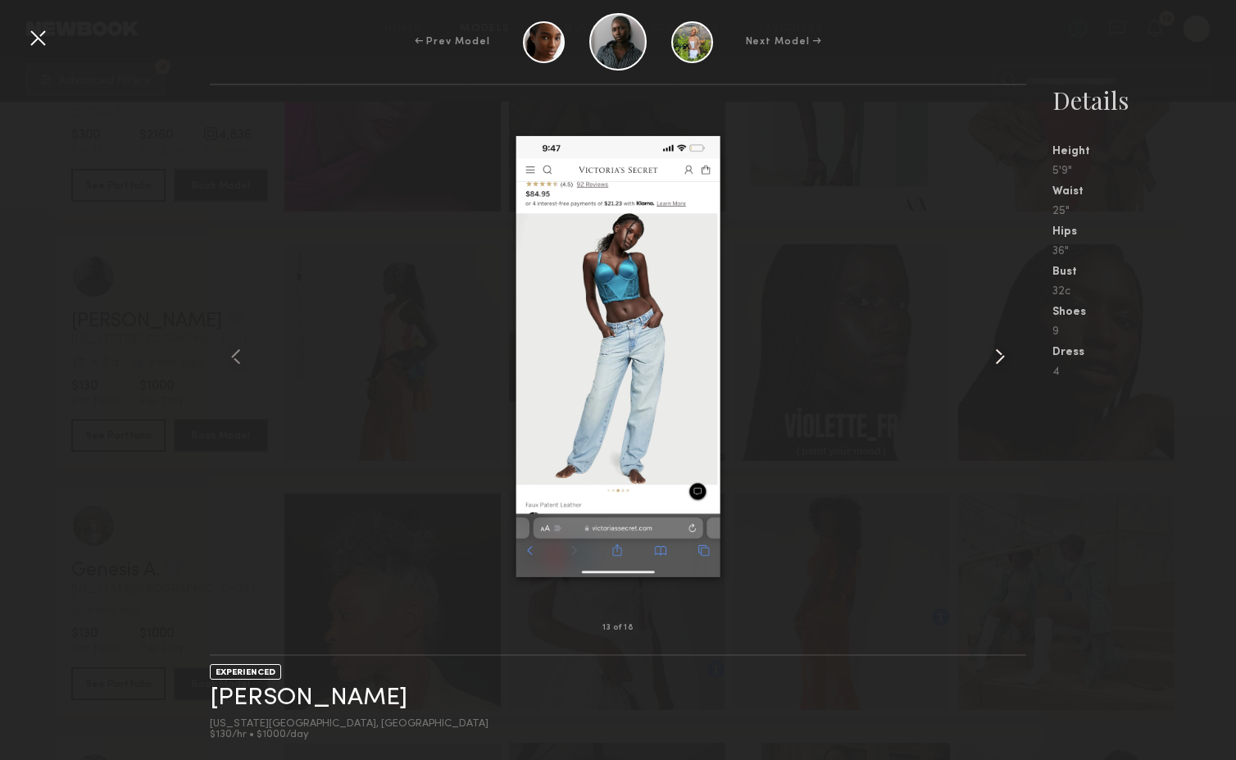
click at [1000, 362] on common-icon at bounding box center [1000, 357] width 26 height 26
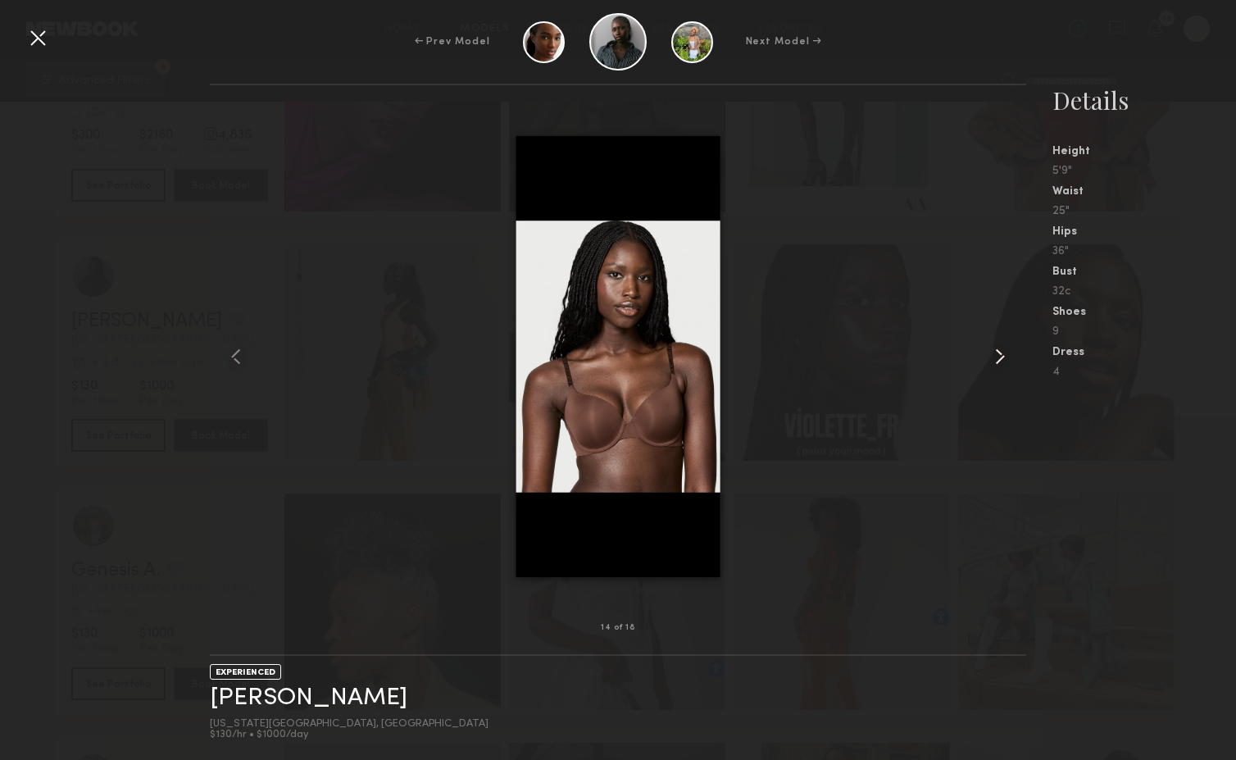
click at [1000, 362] on common-icon at bounding box center [1000, 357] width 26 height 26
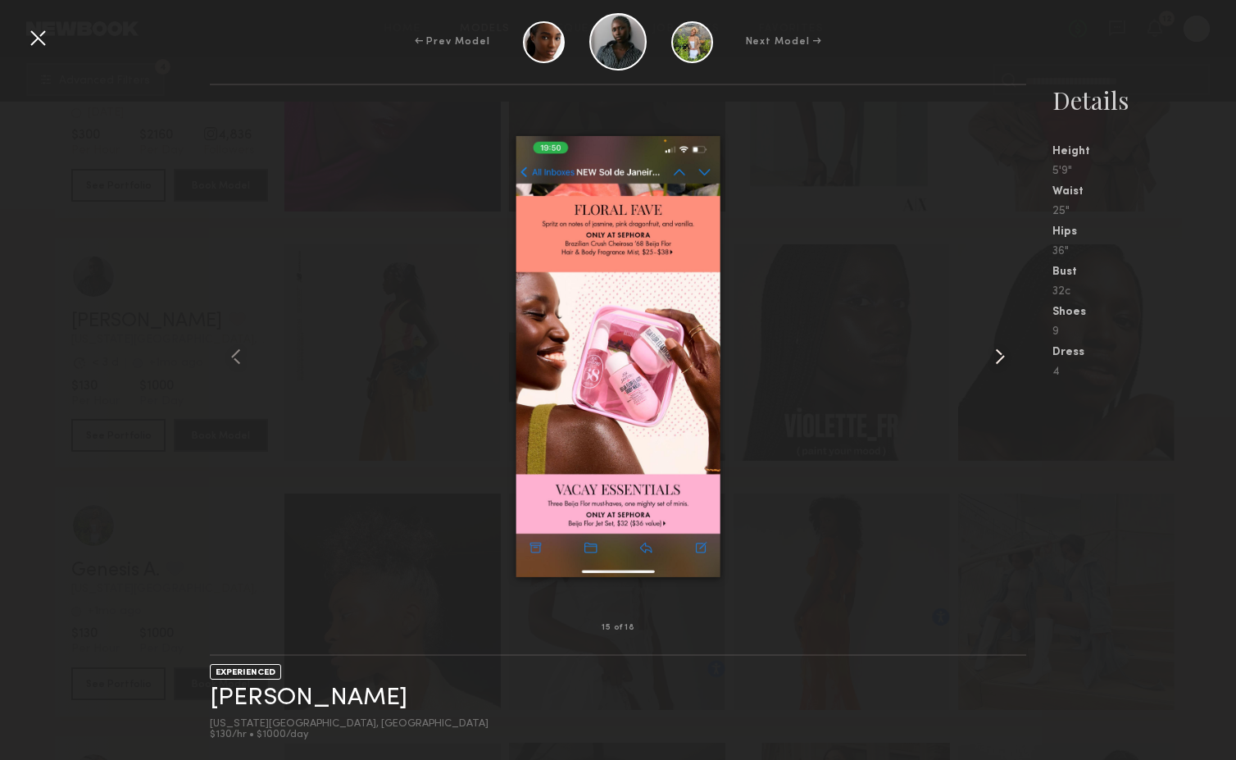
click at [1000, 362] on common-icon at bounding box center [1000, 357] width 26 height 26
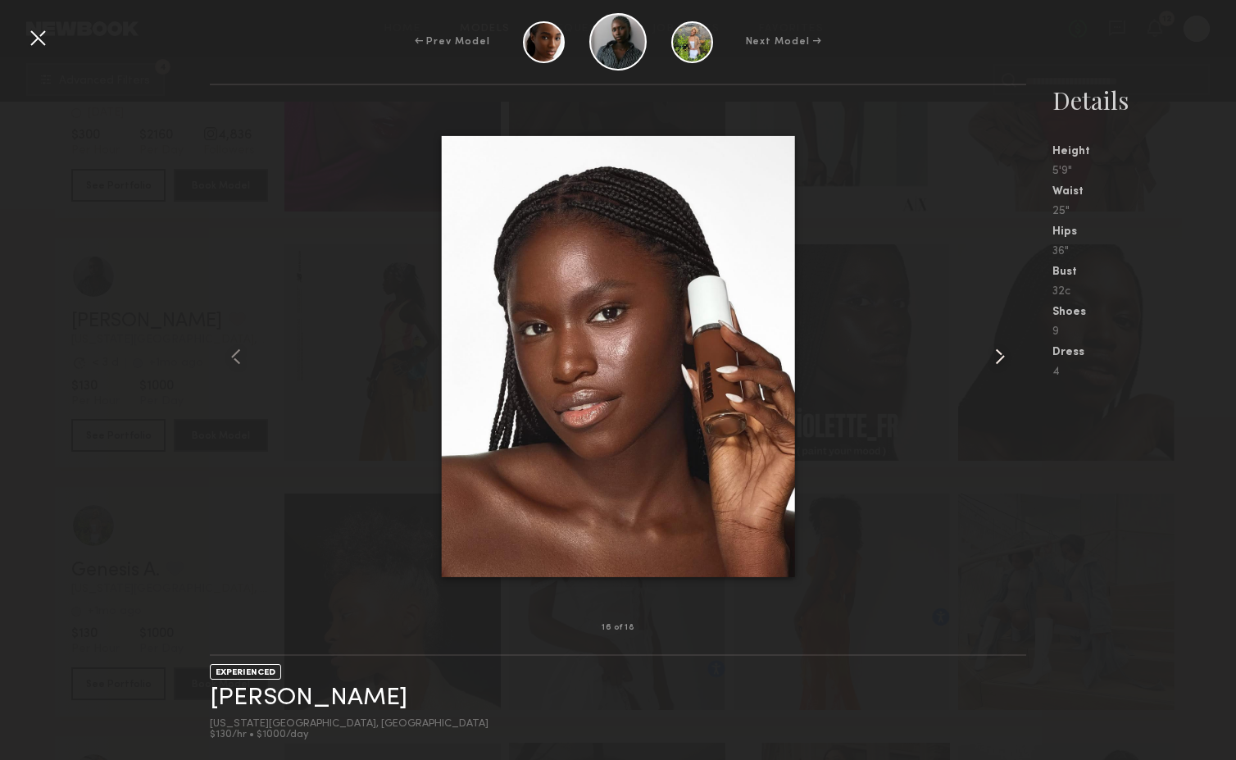
click at [1000, 362] on common-icon at bounding box center [1000, 357] width 26 height 26
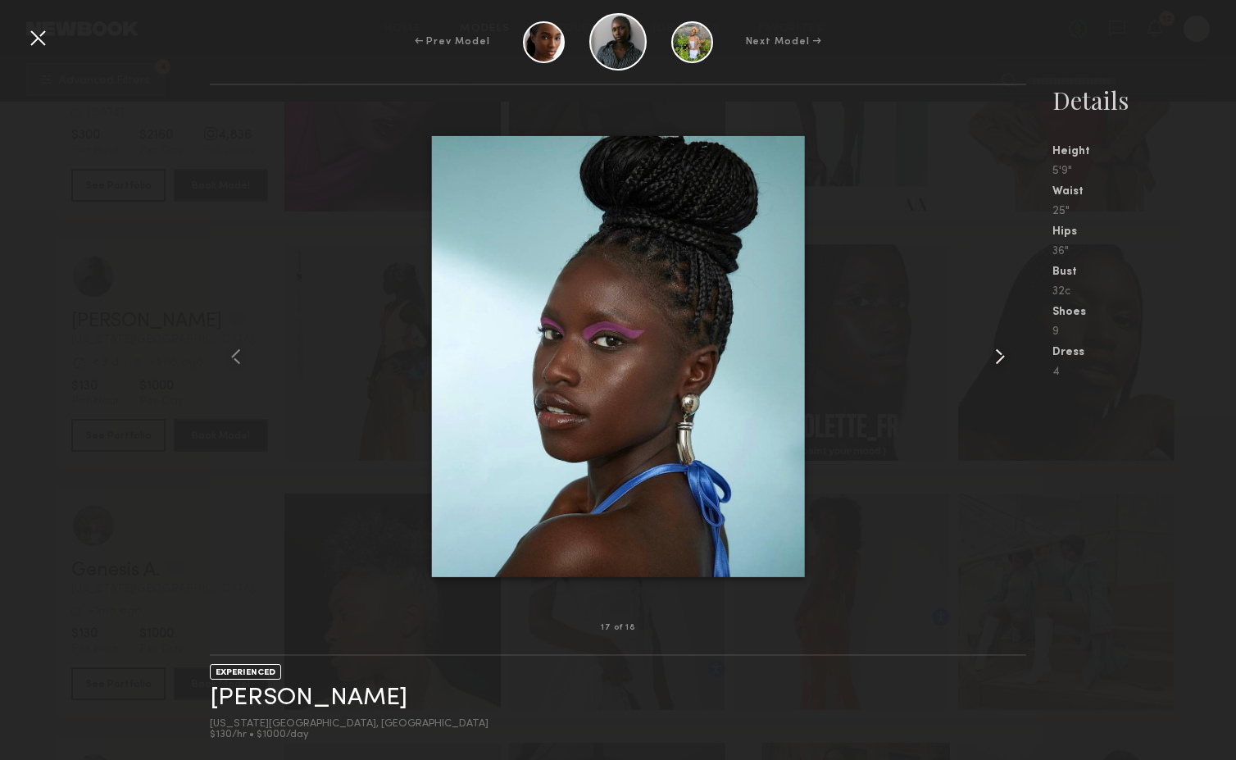
click at [1000, 362] on common-icon at bounding box center [1000, 357] width 26 height 26
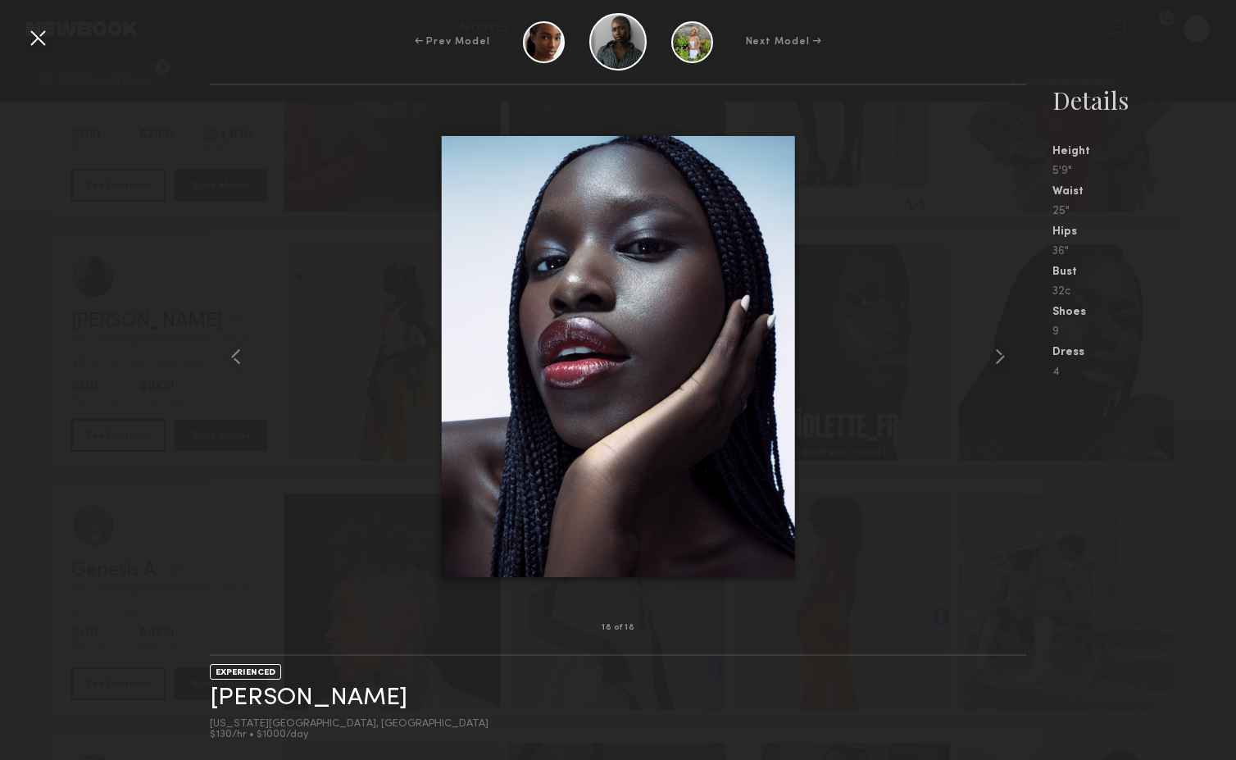
click at [34, 38] on div at bounding box center [38, 38] width 26 height 26
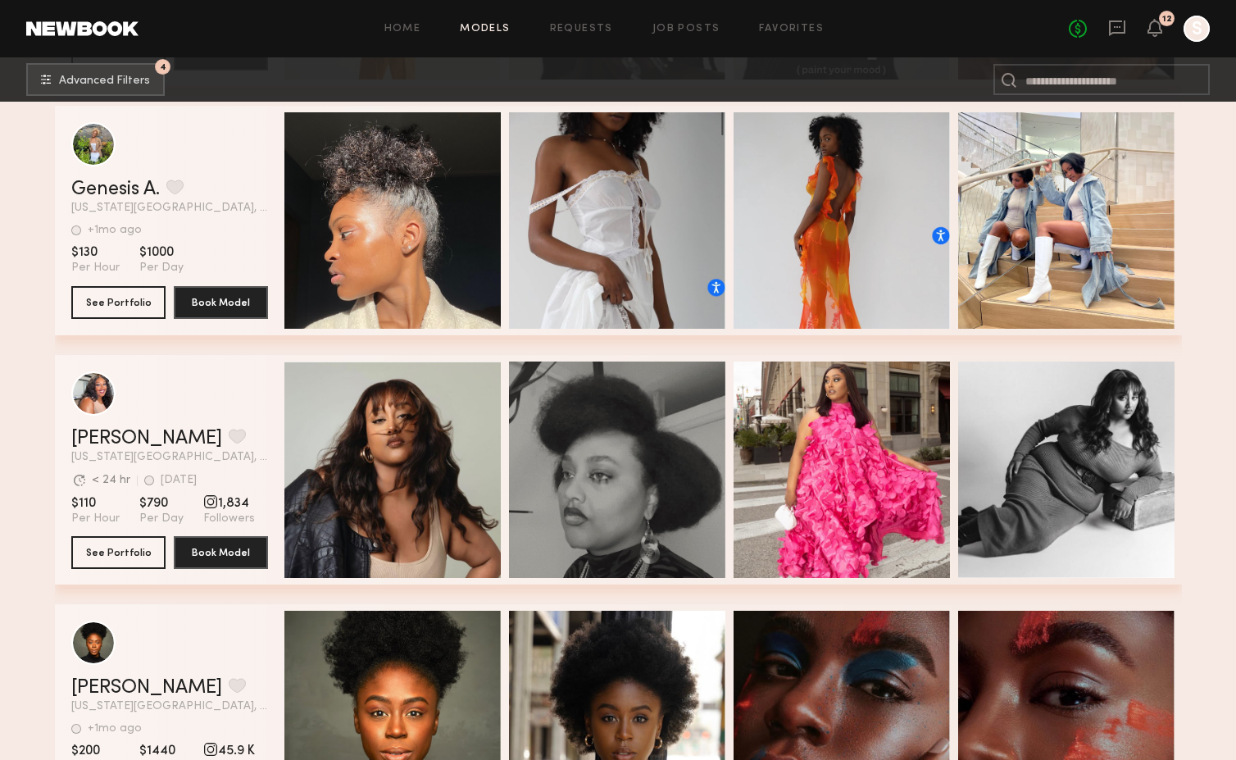
scroll to position [22213, 0]
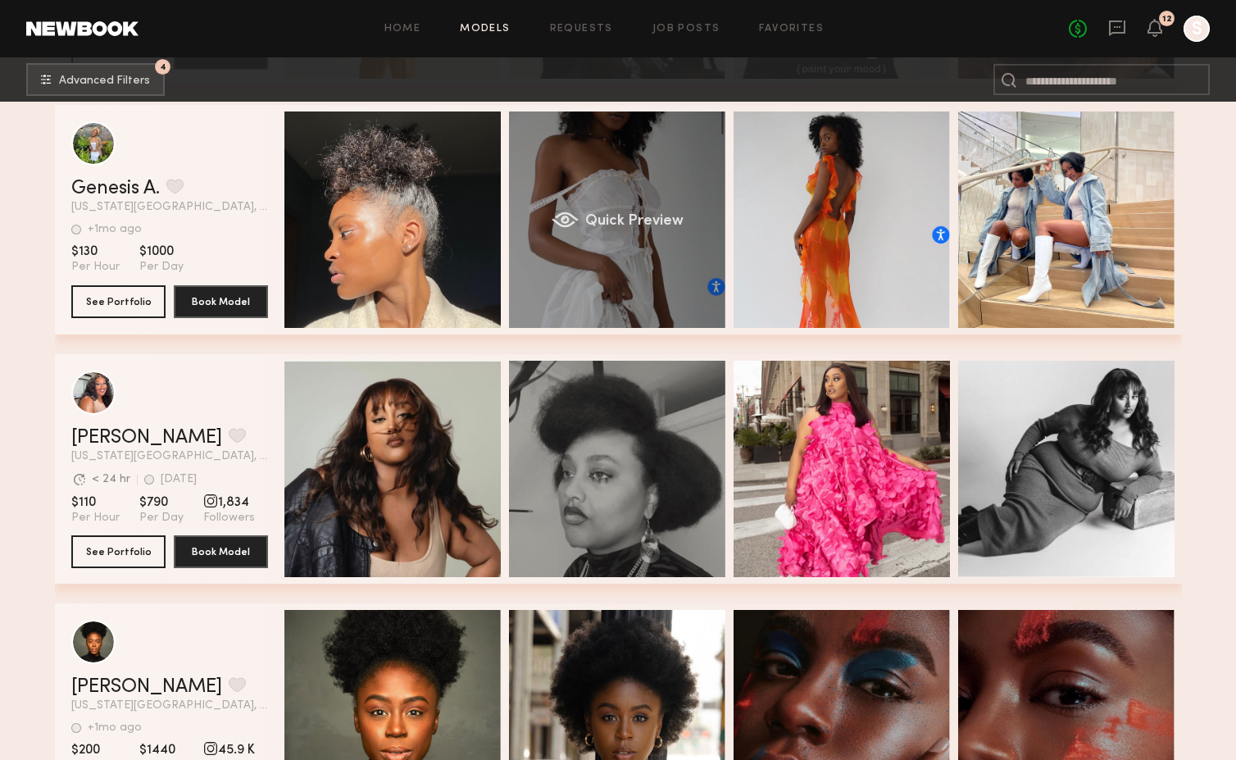
click at [666, 254] on div "Quick Preview" at bounding box center [617, 220] width 216 height 216
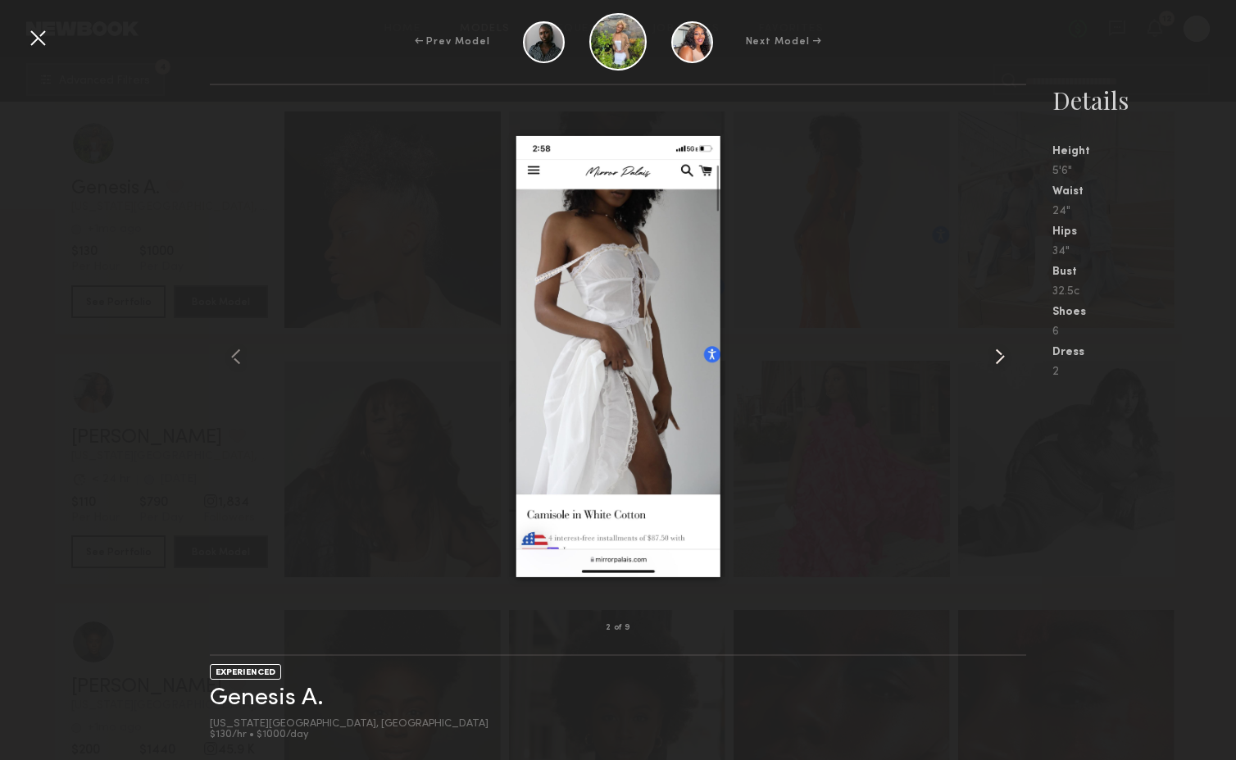
click at [999, 363] on common-icon at bounding box center [1000, 357] width 26 height 26
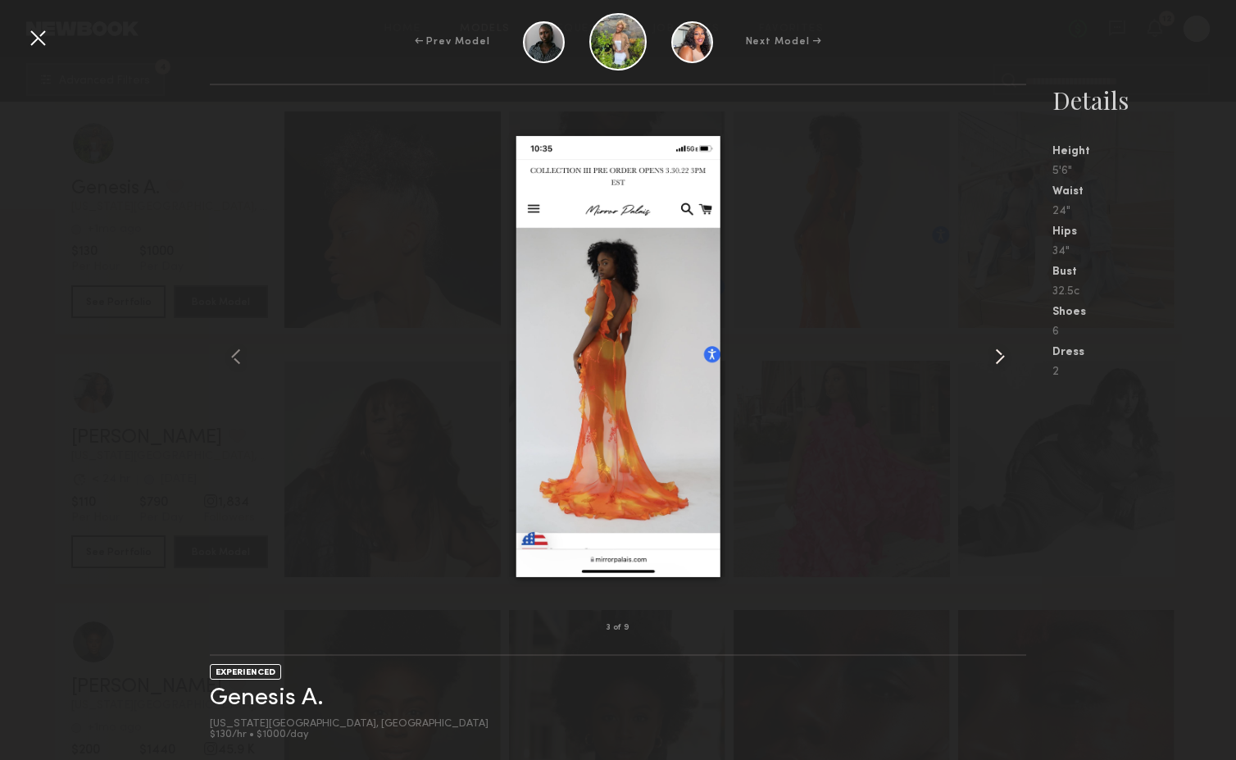
click at [999, 363] on common-icon at bounding box center [1000, 357] width 26 height 26
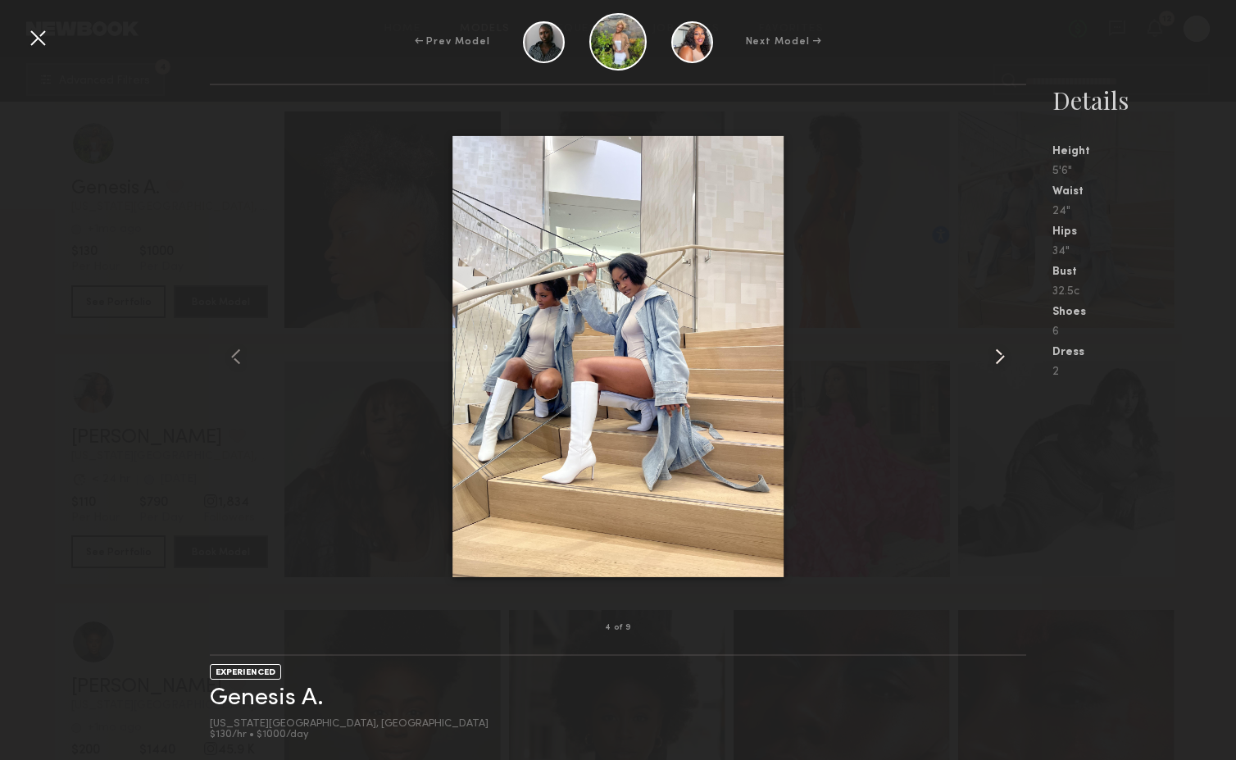
click at [999, 363] on common-icon at bounding box center [1000, 357] width 26 height 26
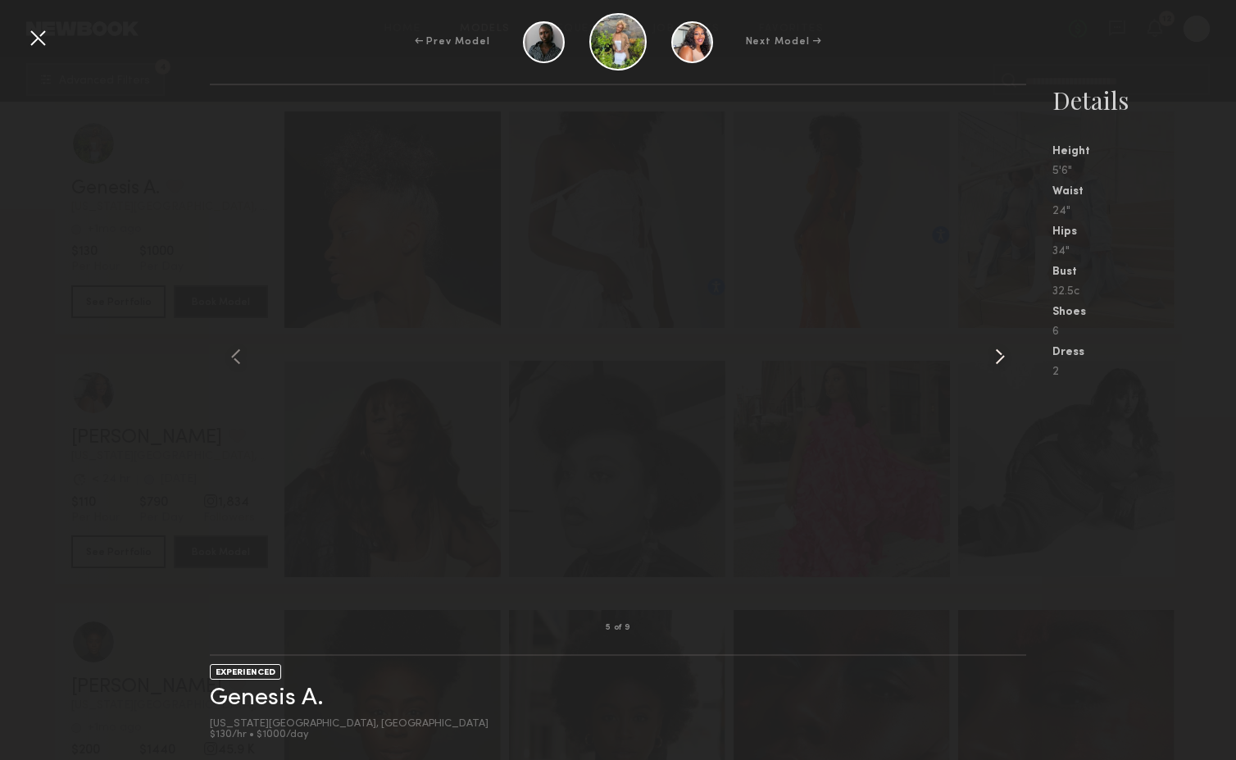
click at [999, 363] on common-icon at bounding box center [1000, 357] width 26 height 26
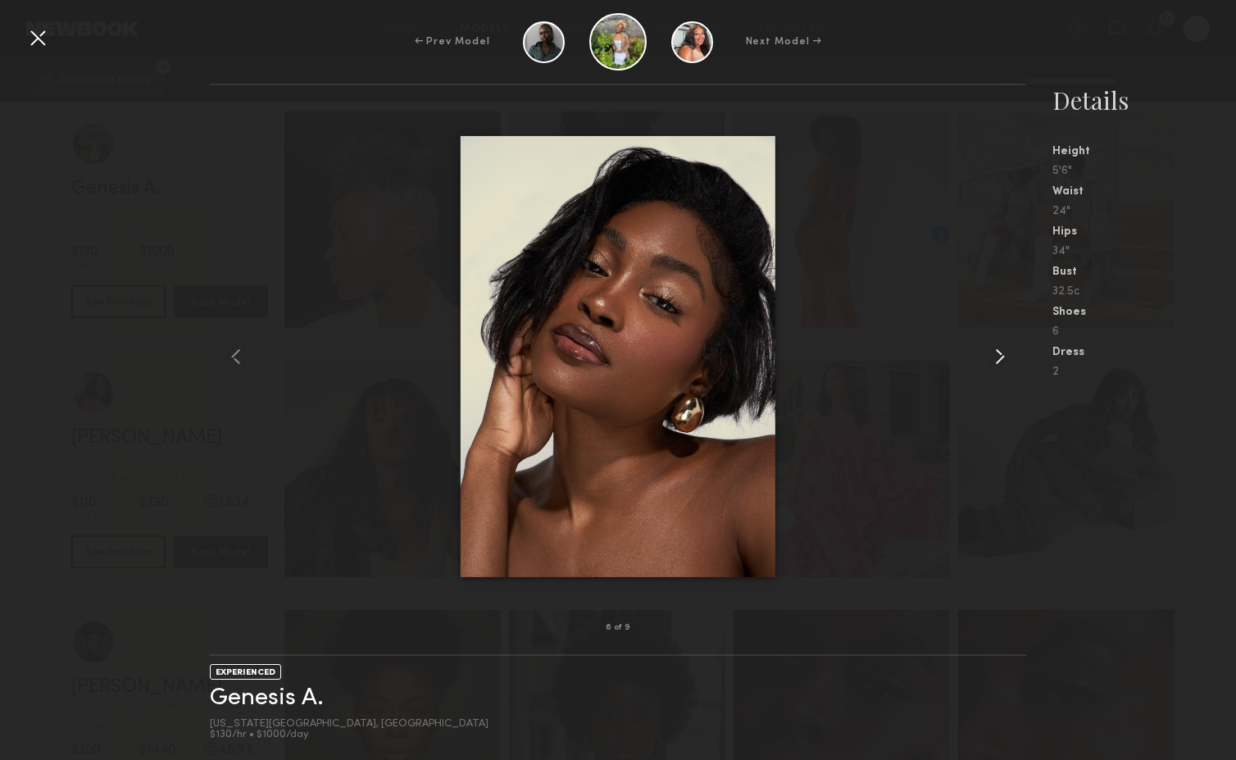
click at [999, 363] on common-icon at bounding box center [1000, 357] width 26 height 26
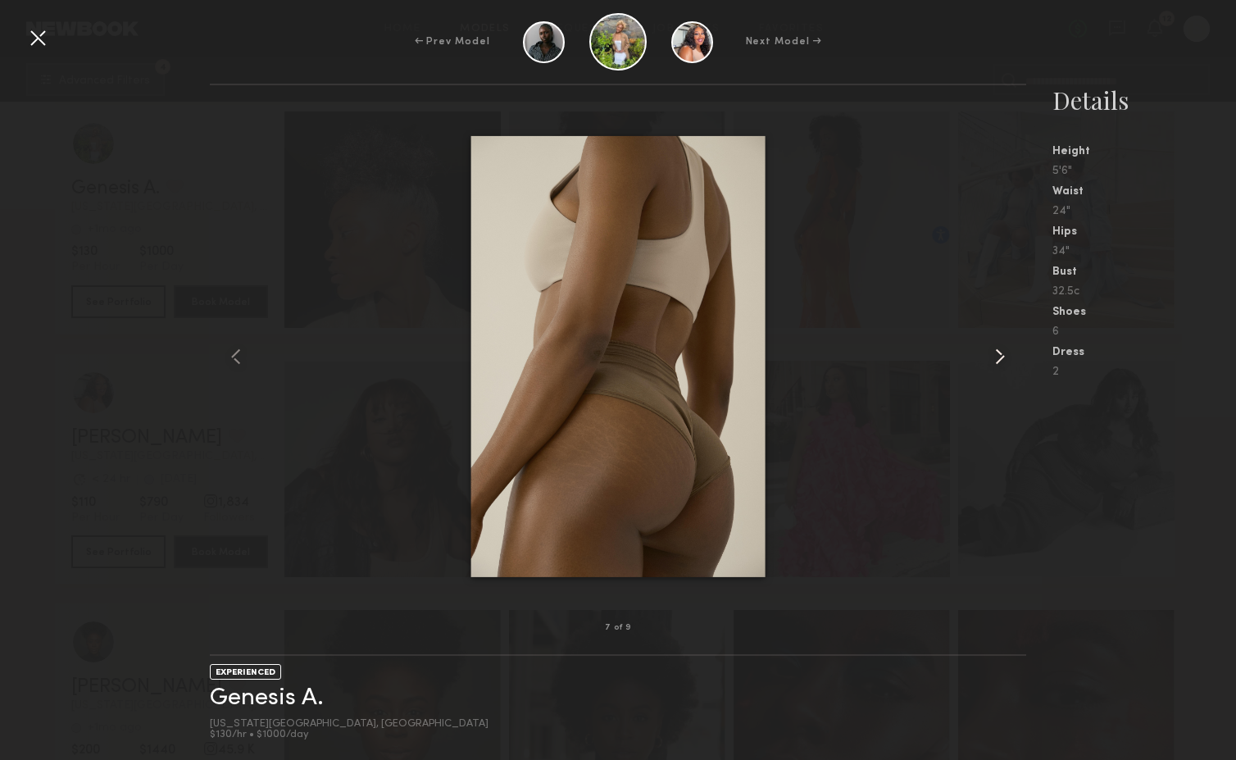
click at [999, 363] on common-icon at bounding box center [1000, 357] width 26 height 26
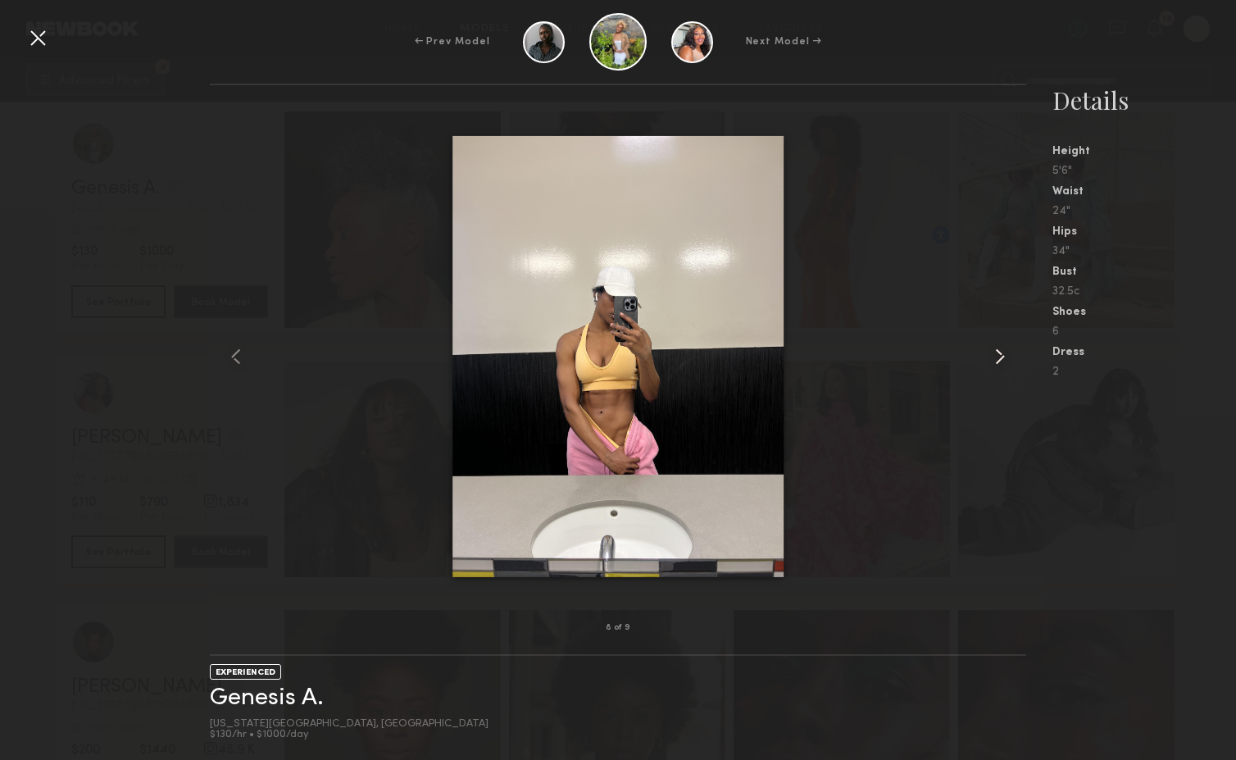
click at [999, 363] on common-icon at bounding box center [1000, 357] width 26 height 26
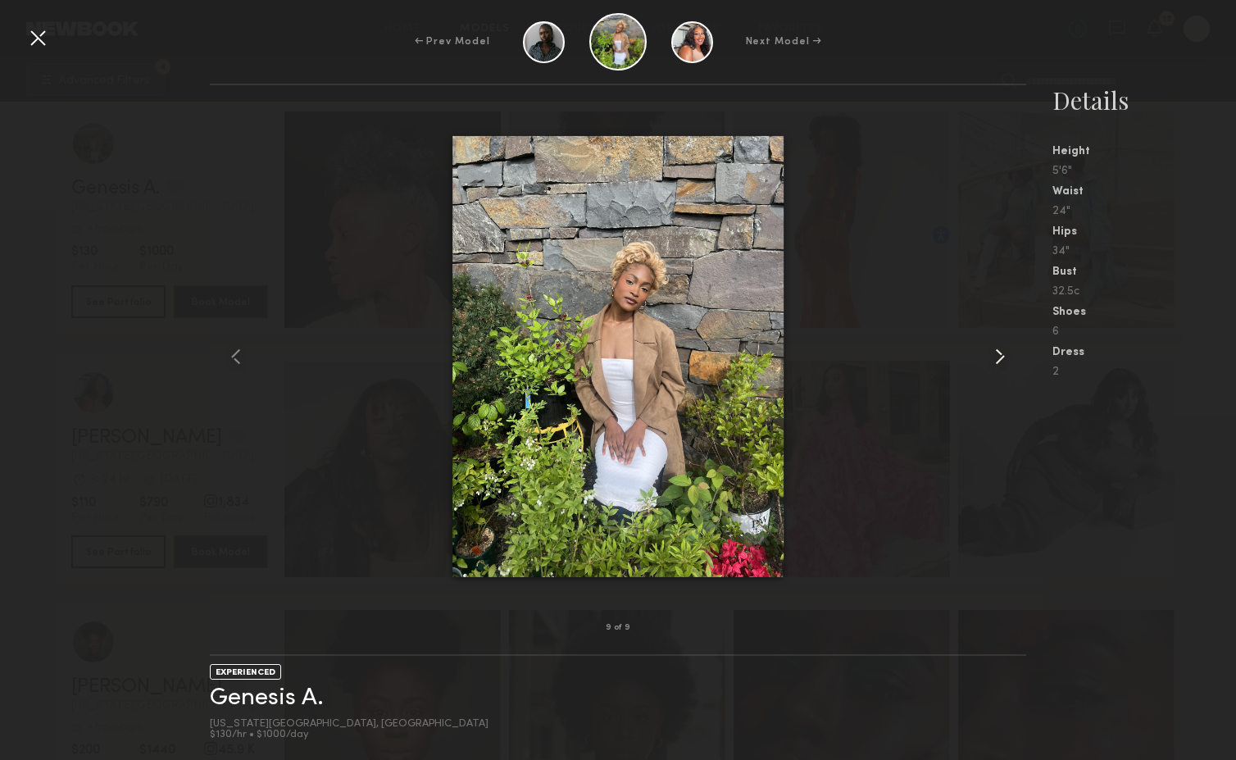
click at [999, 363] on common-icon at bounding box center [1000, 357] width 26 height 26
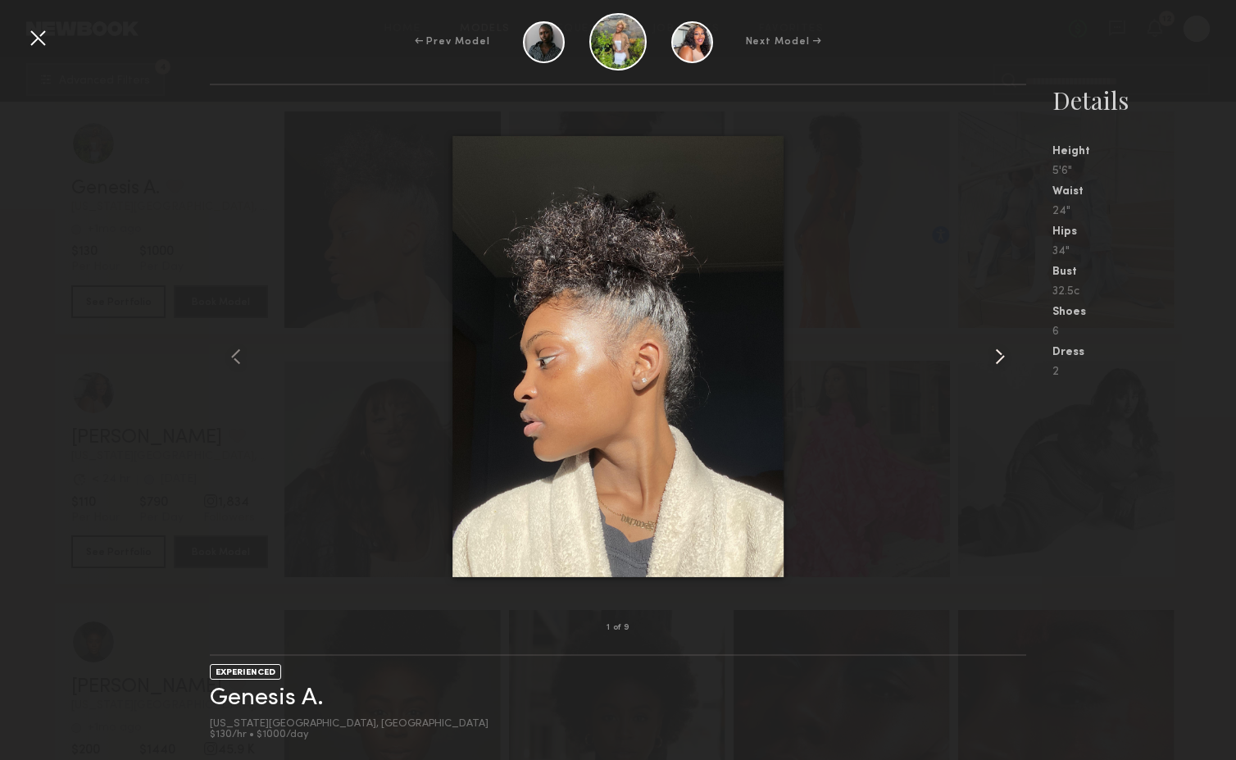
click at [999, 363] on common-icon at bounding box center [1000, 357] width 26 height 26
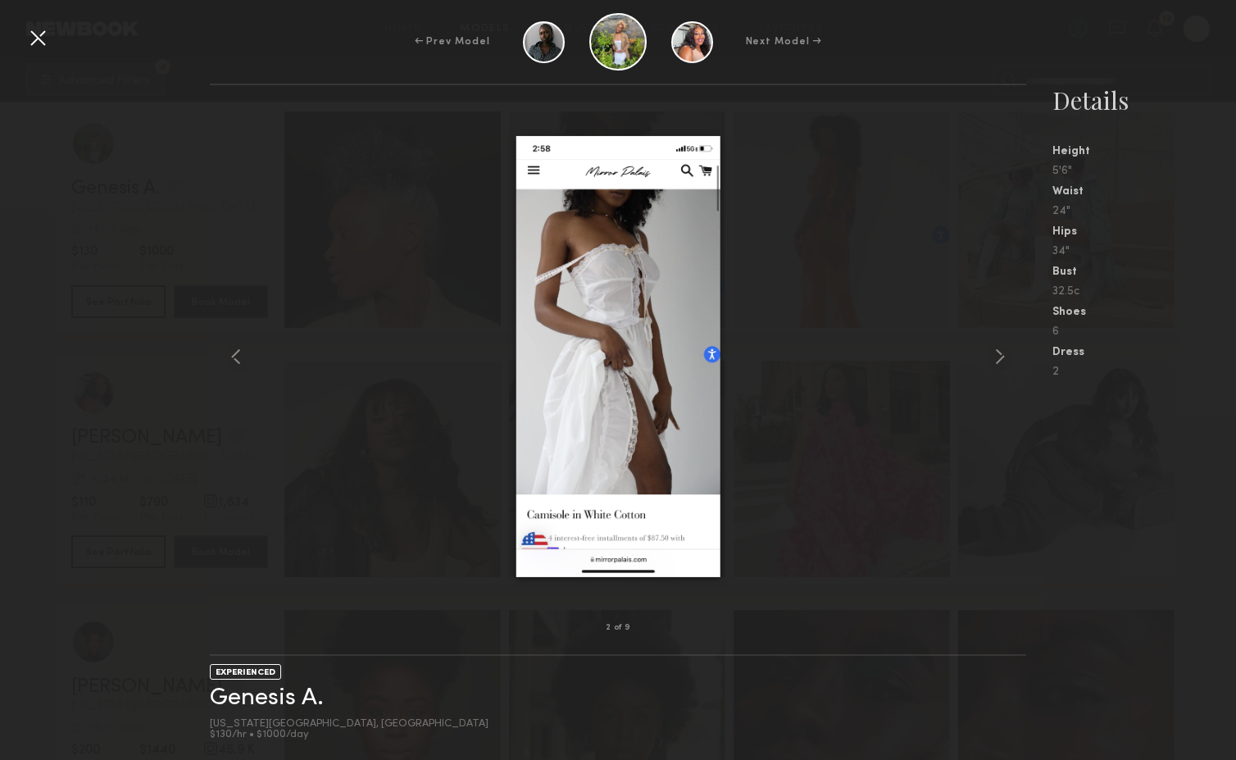
click at [31, 35] on div at bounding box center [38, 38] width 26 height 26
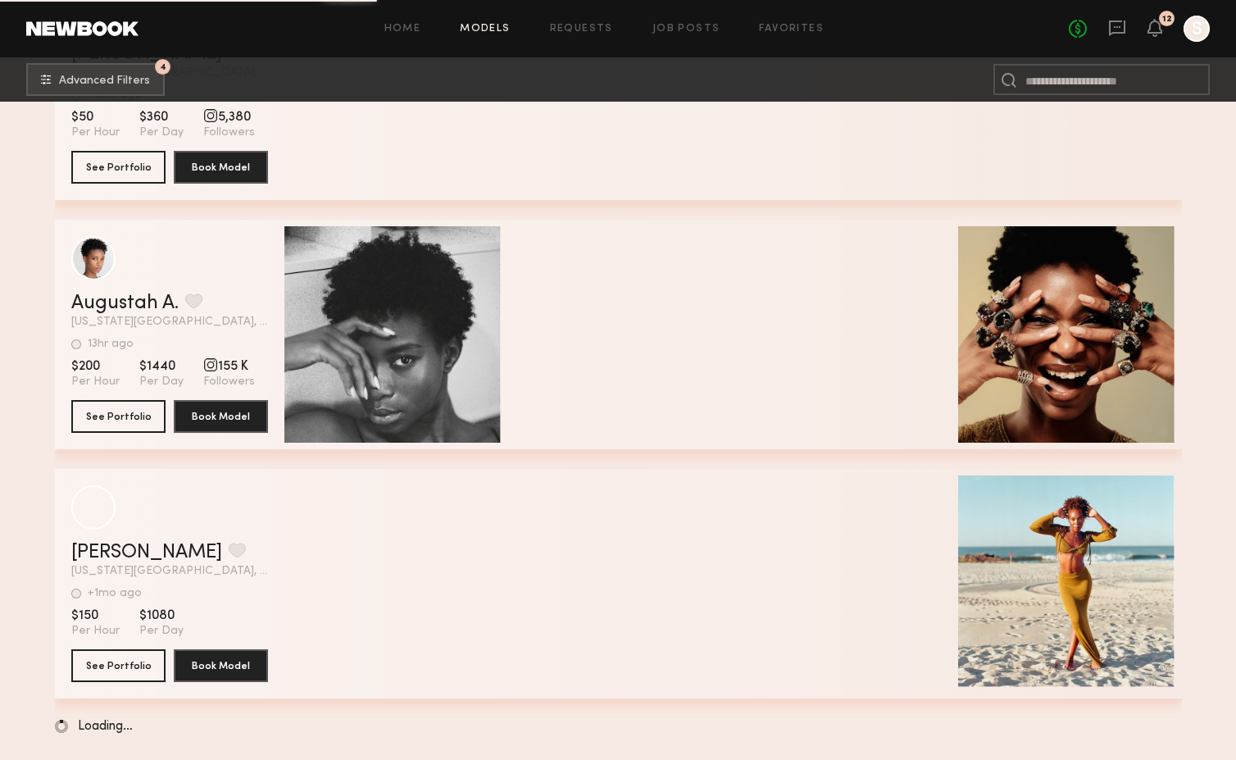
scroll to position [29580, 0]
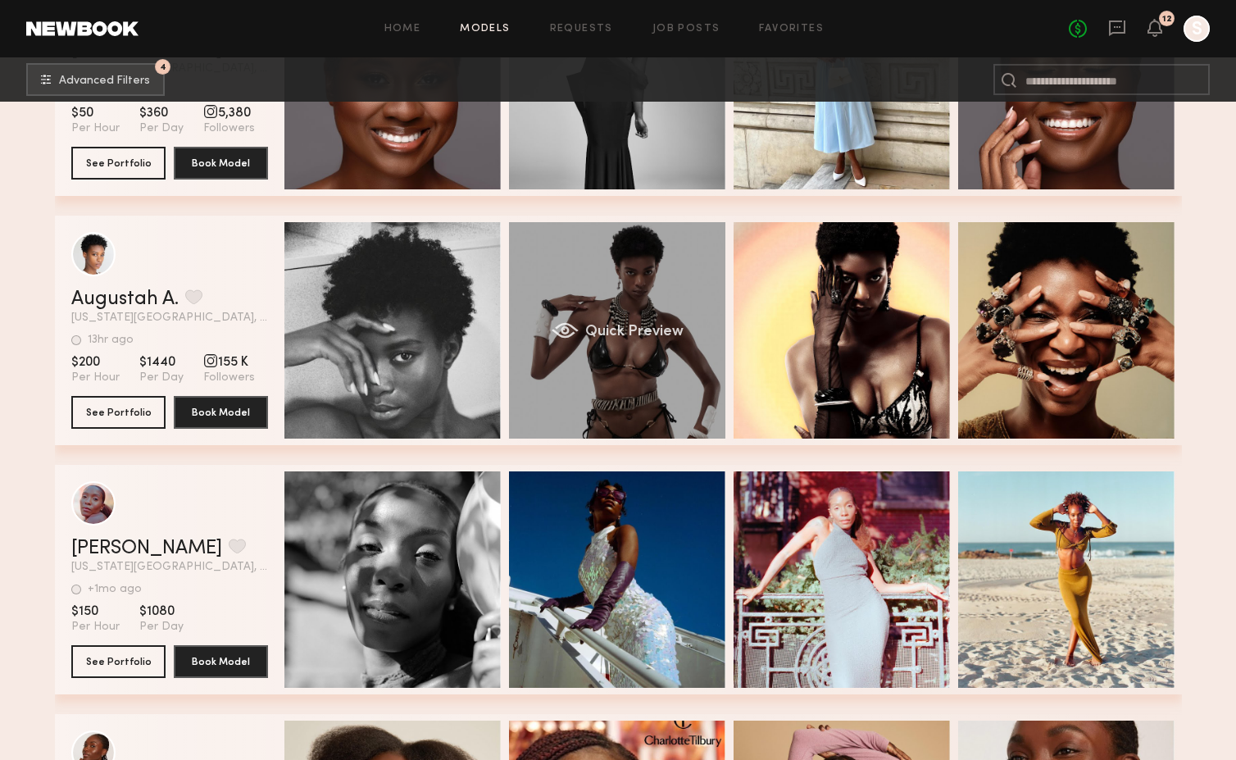
click at [676, 296] on div "Quick Preview" at bounding box center [617, 330] width 216 height 216
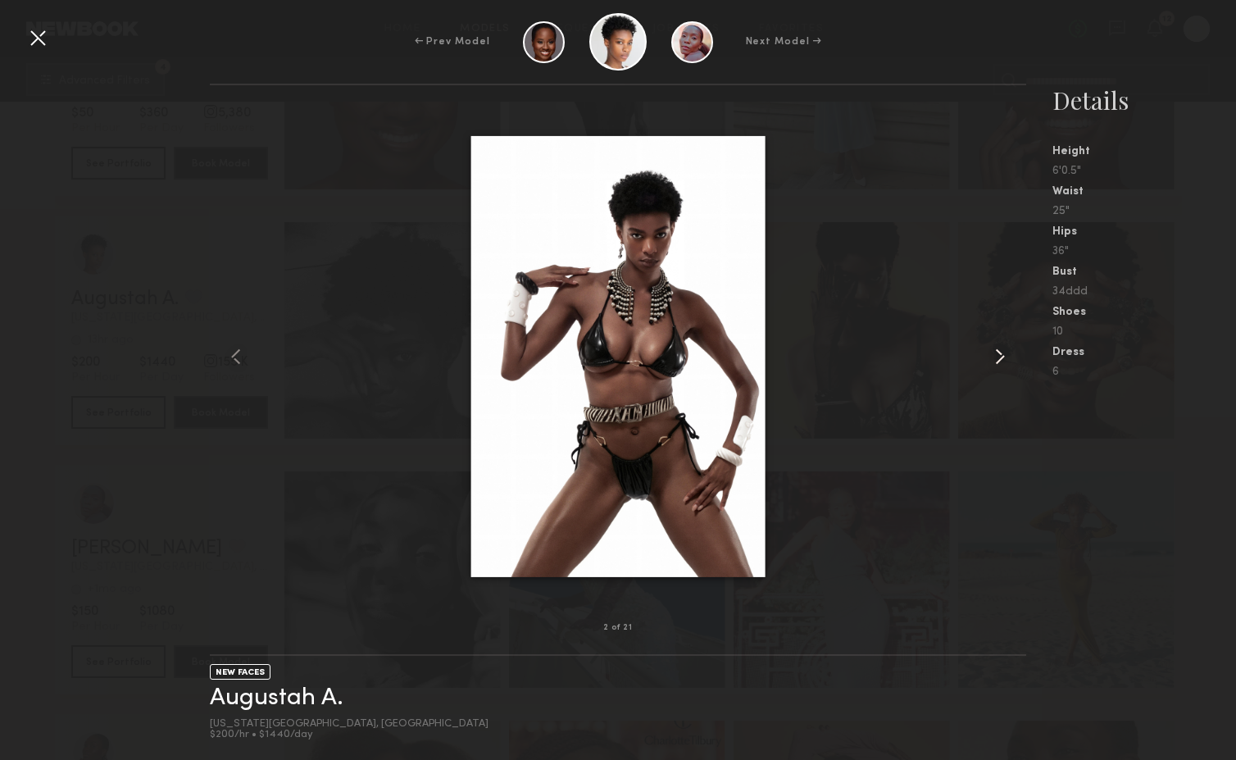
click at [1000, 357] on common-icon at bounding box center [1000, 357] width 26 height 26
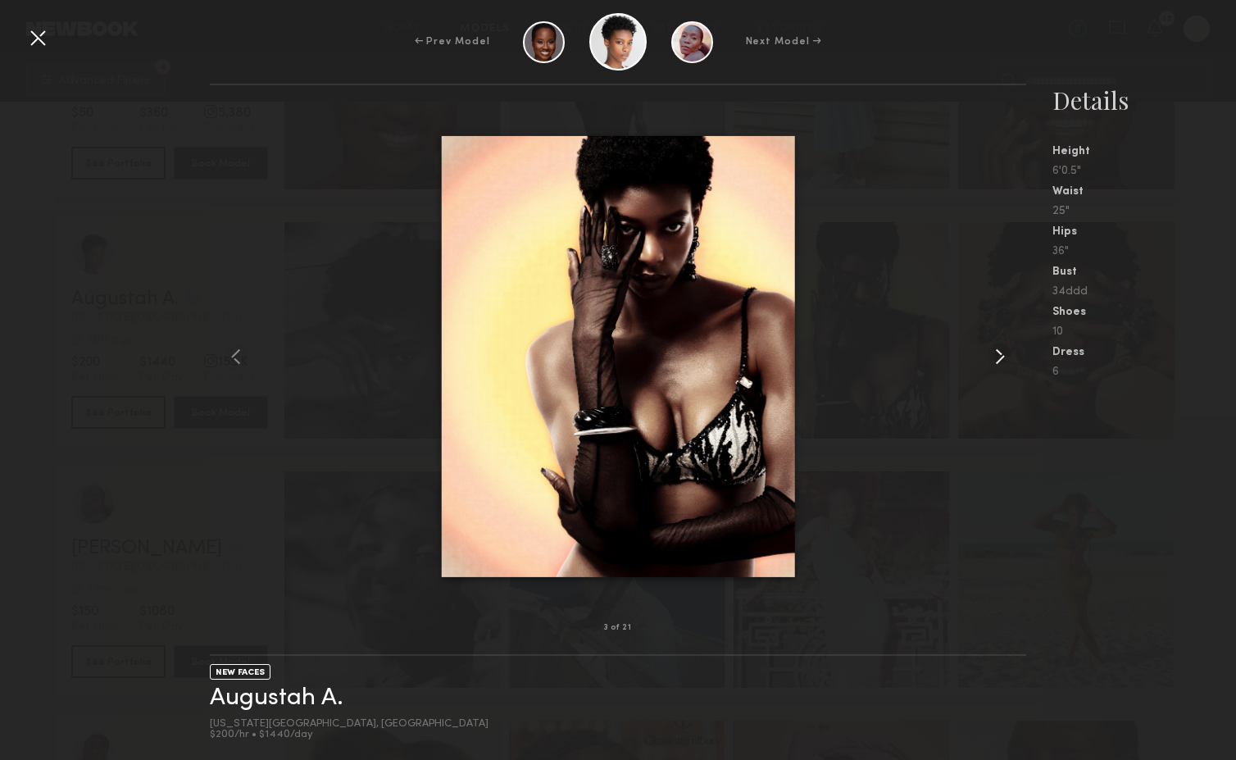
click at [1000, 357] on common-icon at bounding box center [1000, 357] width 26 height 26
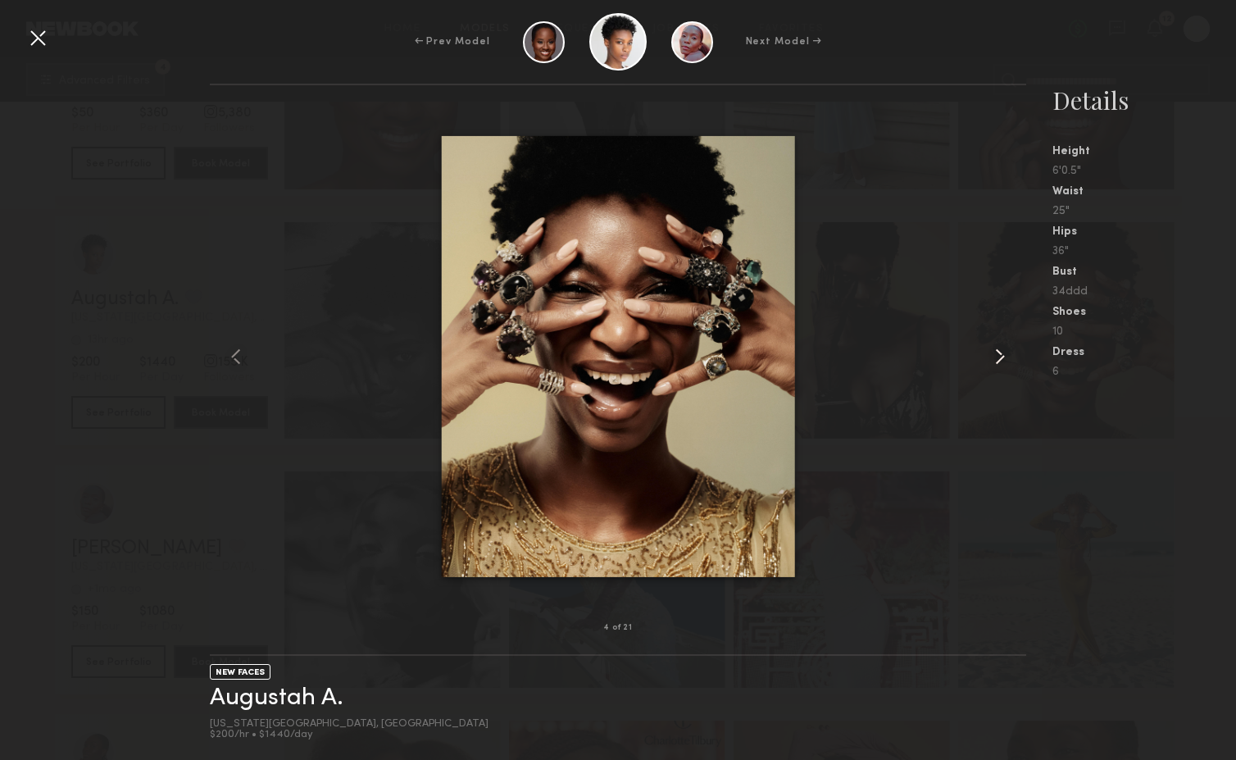
click at [1000, 357] on common-icon at bounding box center [1000, 357] width 26 height 26
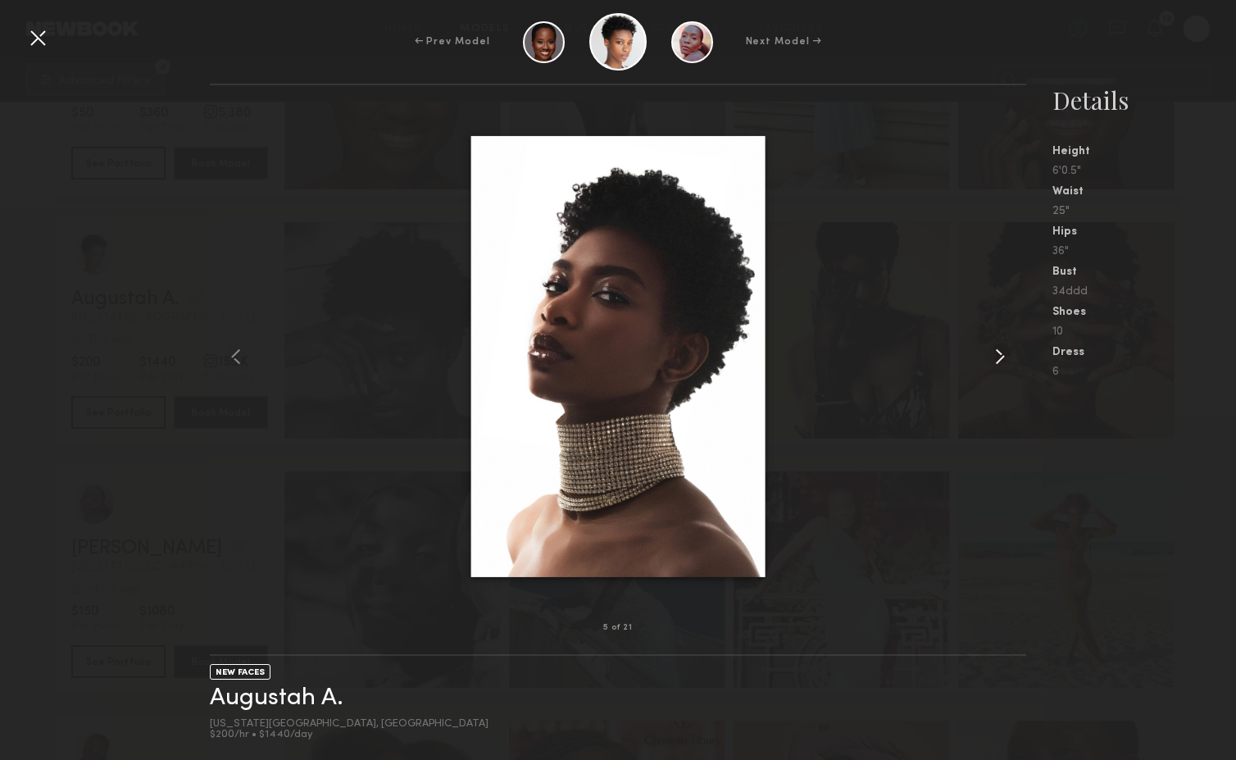
click at [1000, 357] on common-icon at bounding box center [1000, 357] width 26 height 26
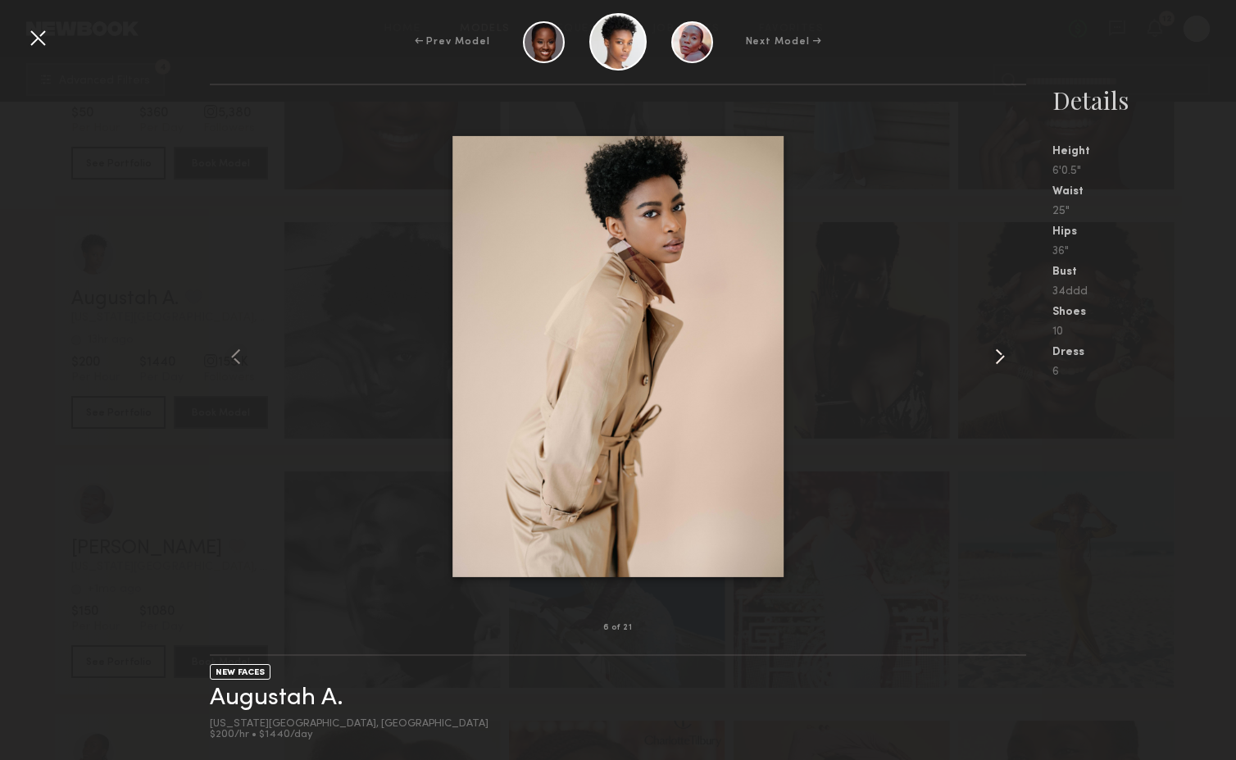
click at [1000, 357] on common-icon at bounding box center [1000, 357] width 26 height 26
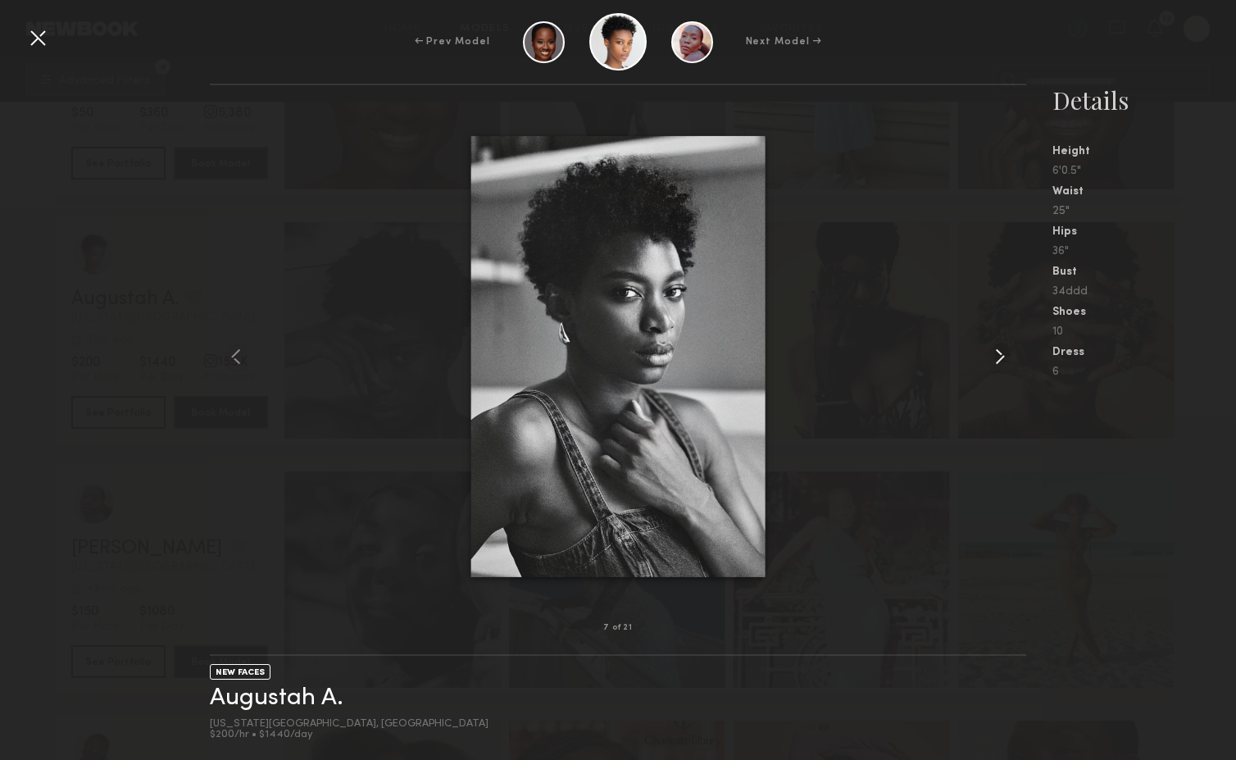
click at [1000, 357] on common-icon at bounding box center [1000, 357] width 26 height 26
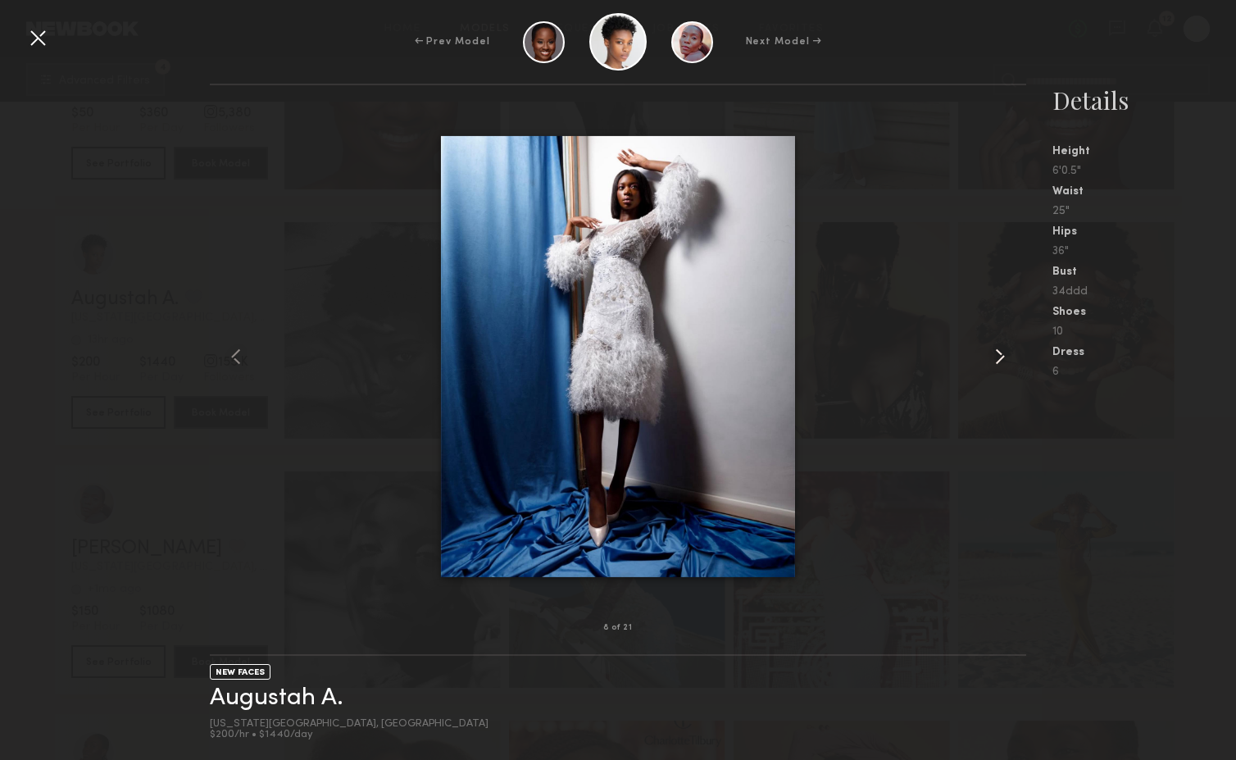
click at [1000, 357] on common-icon at bounding box center [1000, 357] width 26 height 26
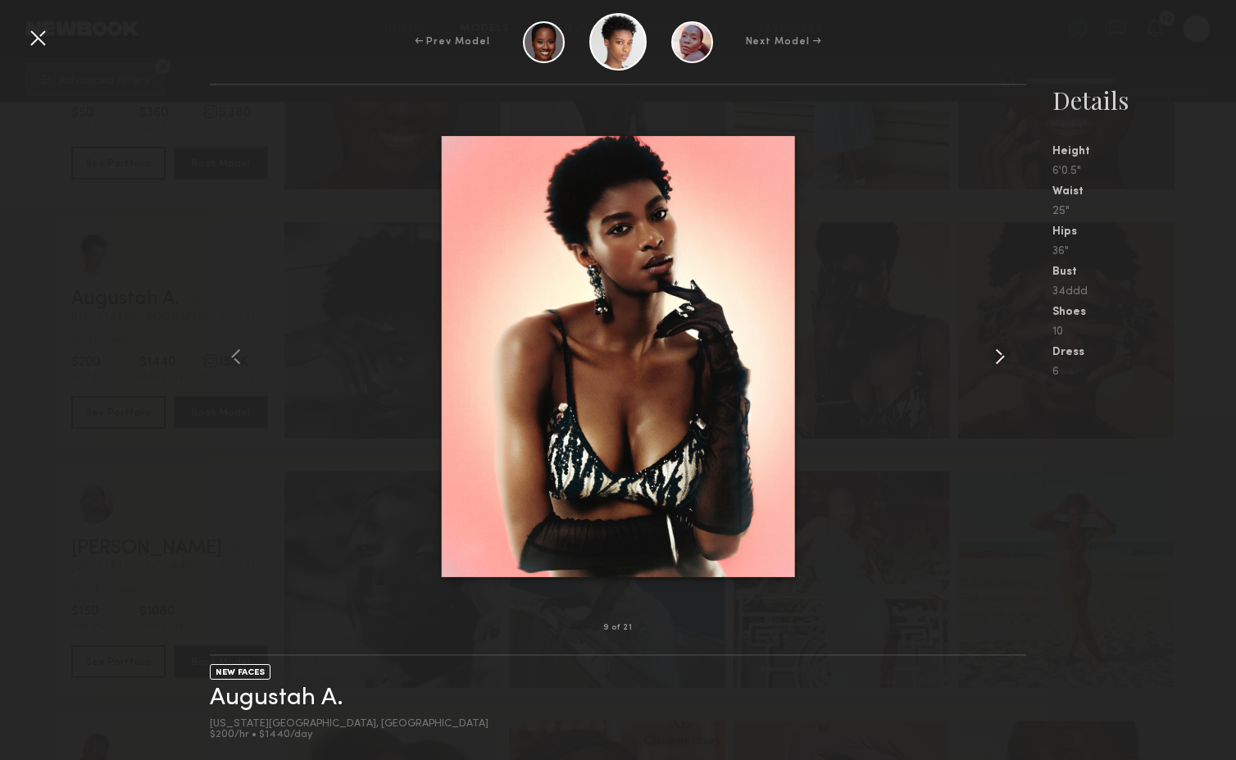
click at [1000, 357] on common-icon at bounding box center [1000, 357] width 26 height 26
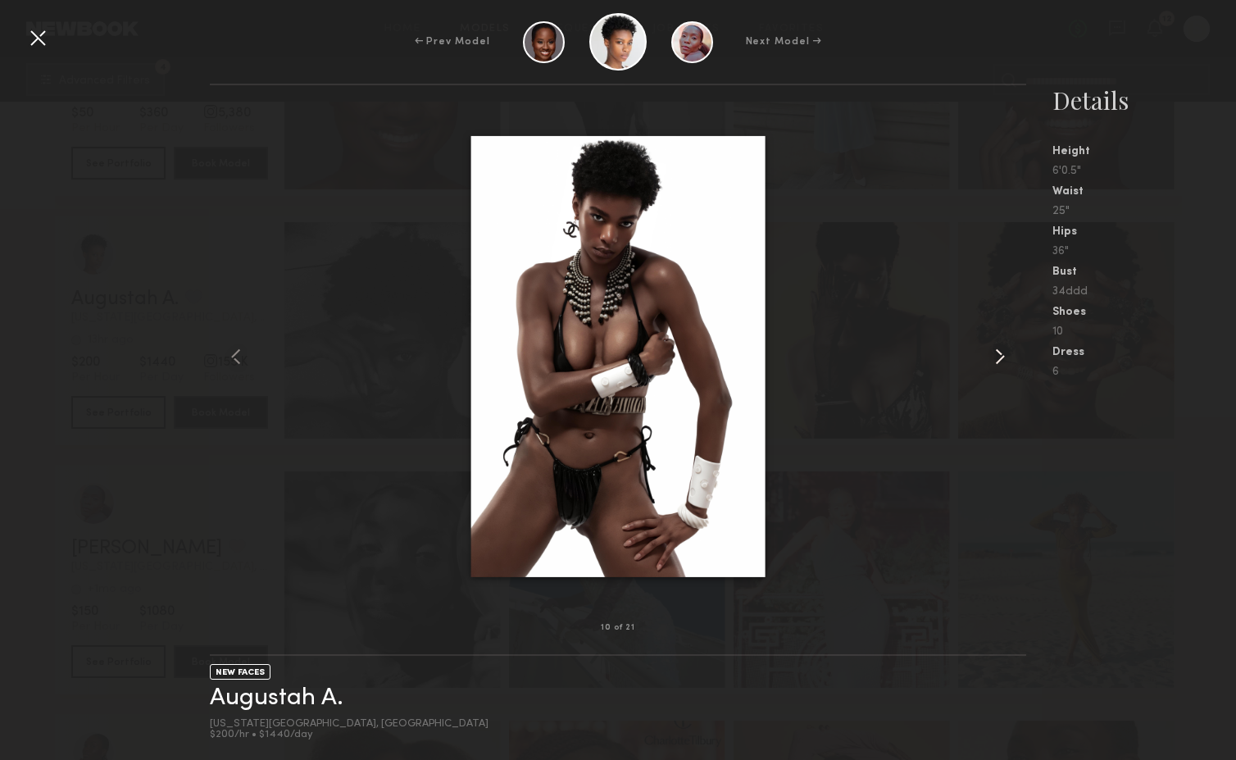
click at [1000, 357] on common-icon at bounding box center [1000, 357] width 26 height 26
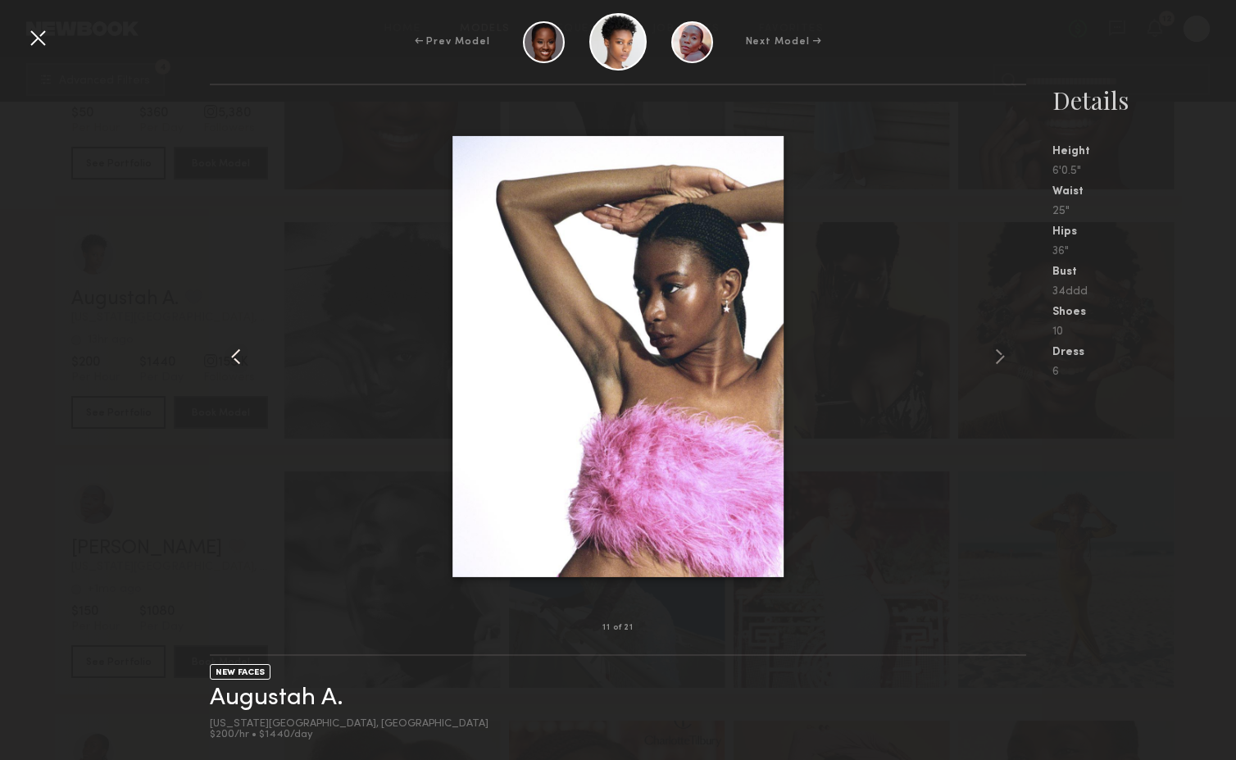
click at [240, 358] on common-icon at bounding box center [236, 357] width 26 height 26
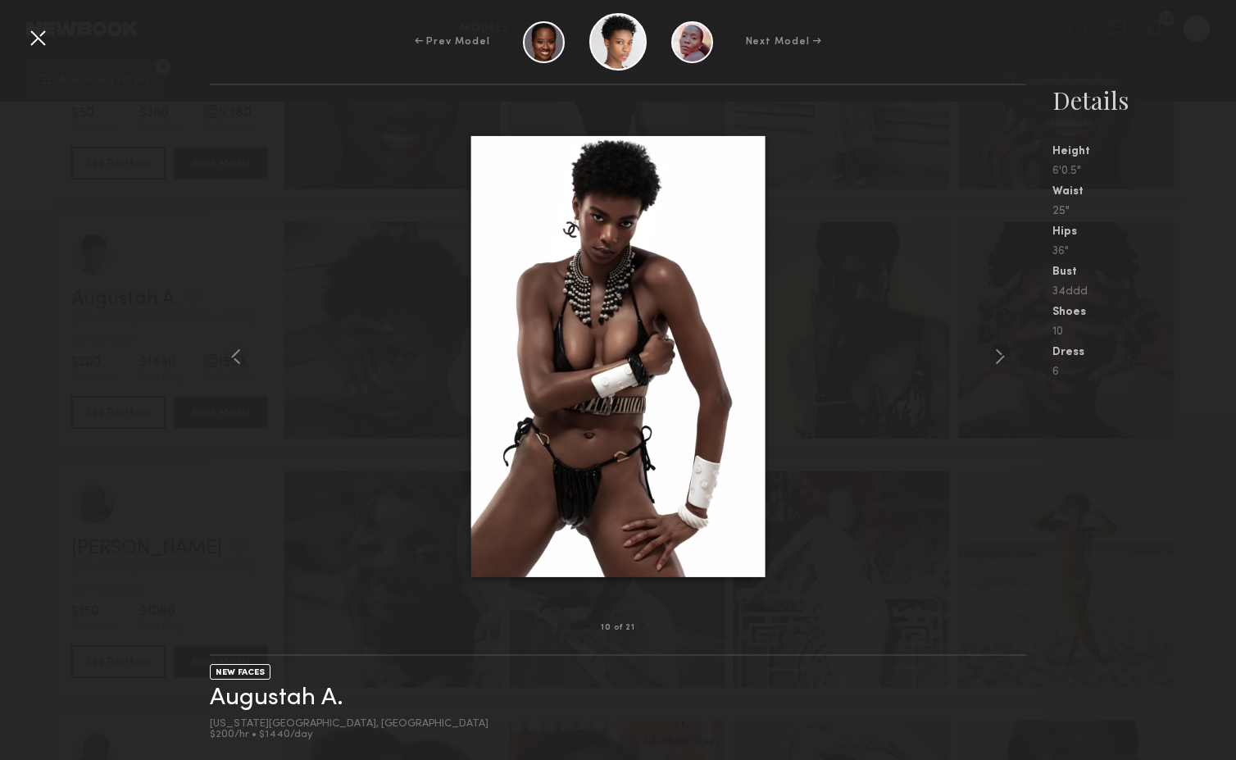
click at [905, 138] on div at bounding box center [618, 357] width 816 height 490
click at [38, 46] on div at bounding box center [38, 38] width 26 height 26
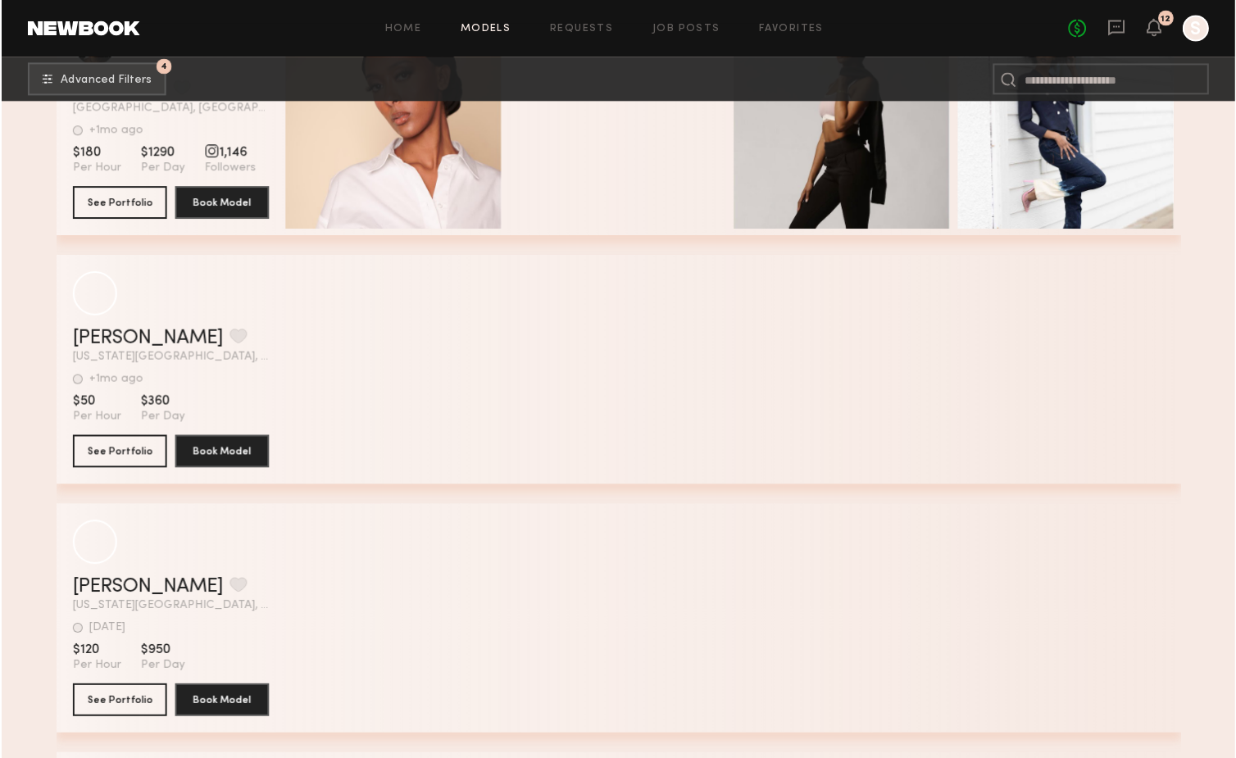
scroll to position [45127, 0]
